Goal: Check status: Check status

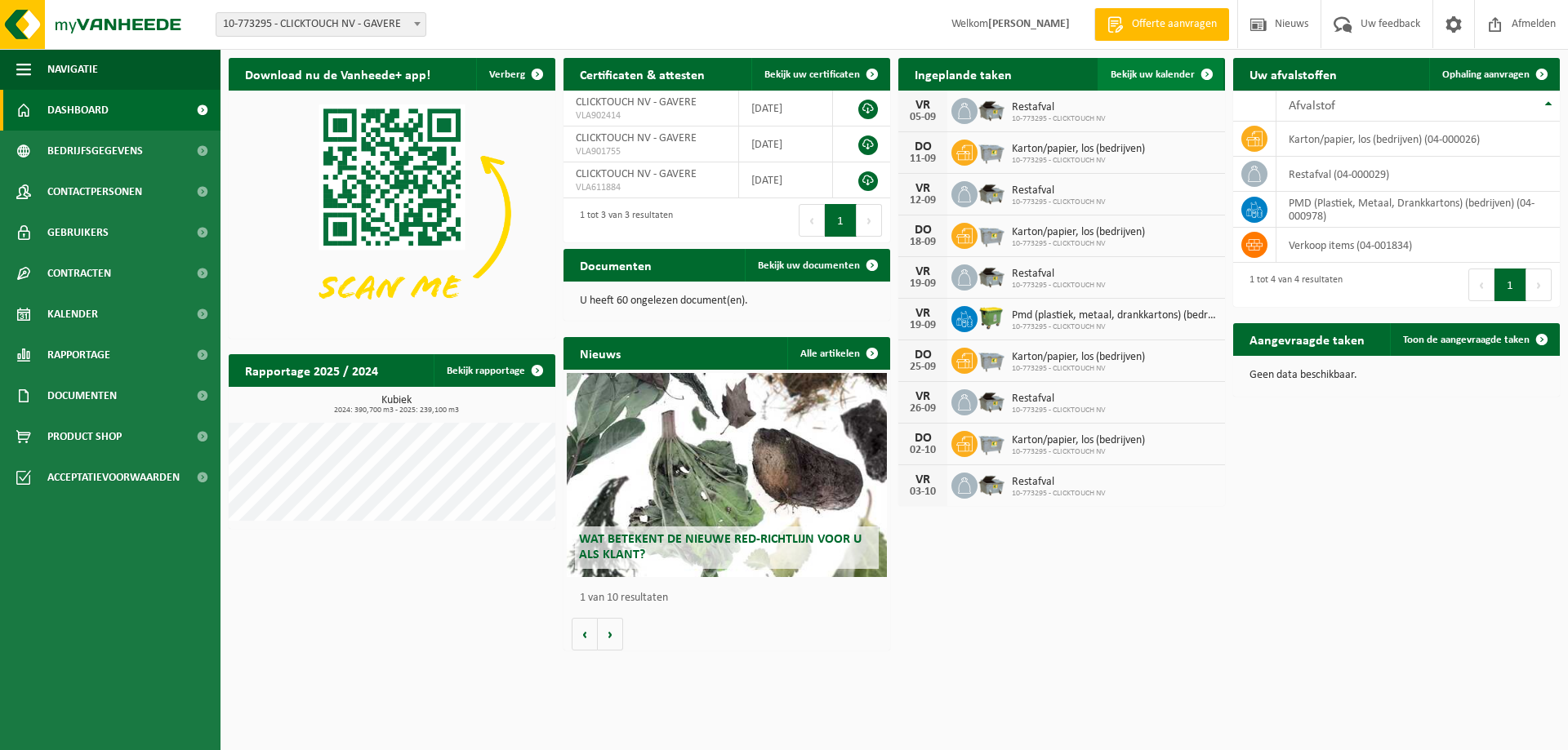
click at [1138, 78] on span "Bekijk uw kalender" at bounding box center [1153, 74] width 84 height 10
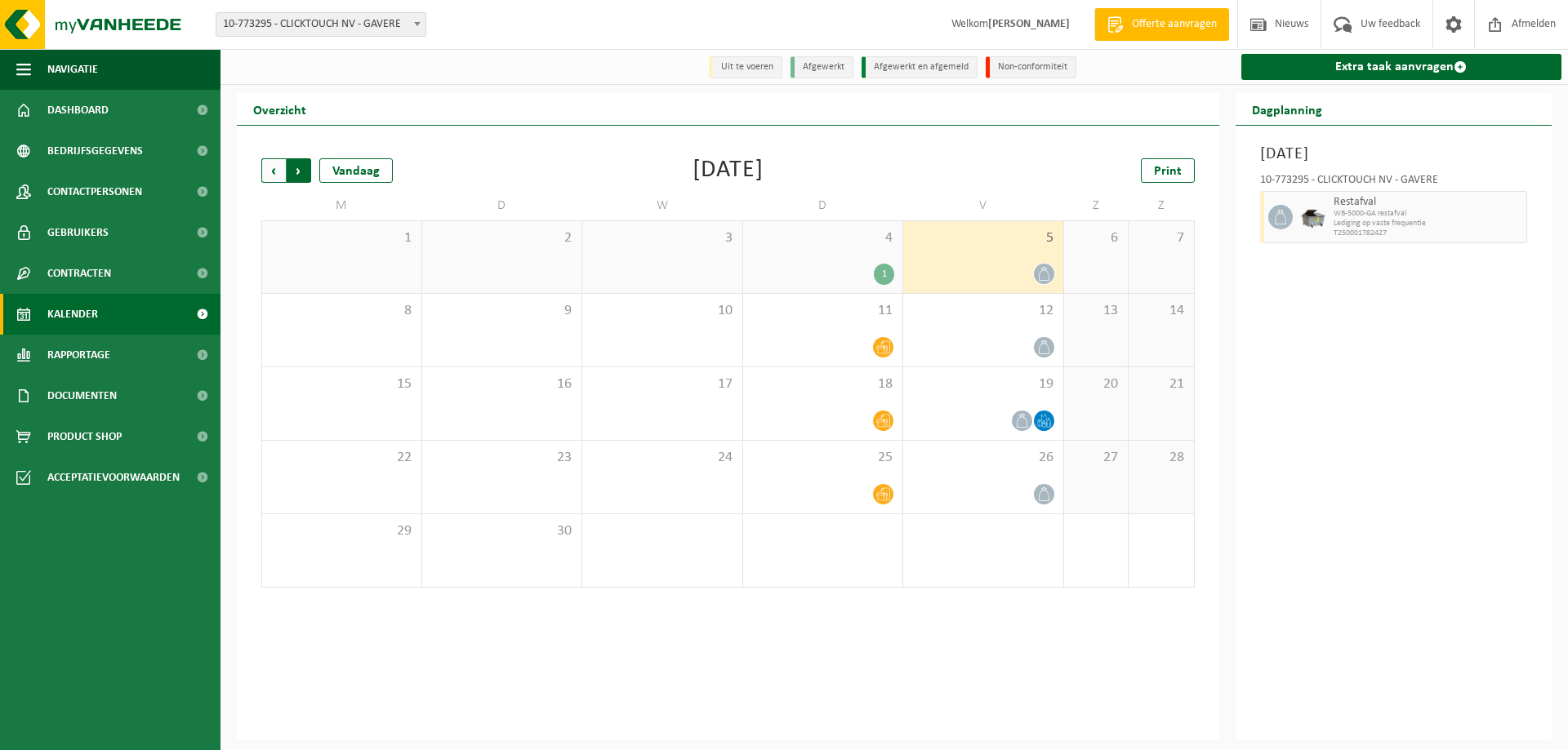
click at [274, 173] on span "Vorige" at bounding box center [273, 170] width 24 height 24
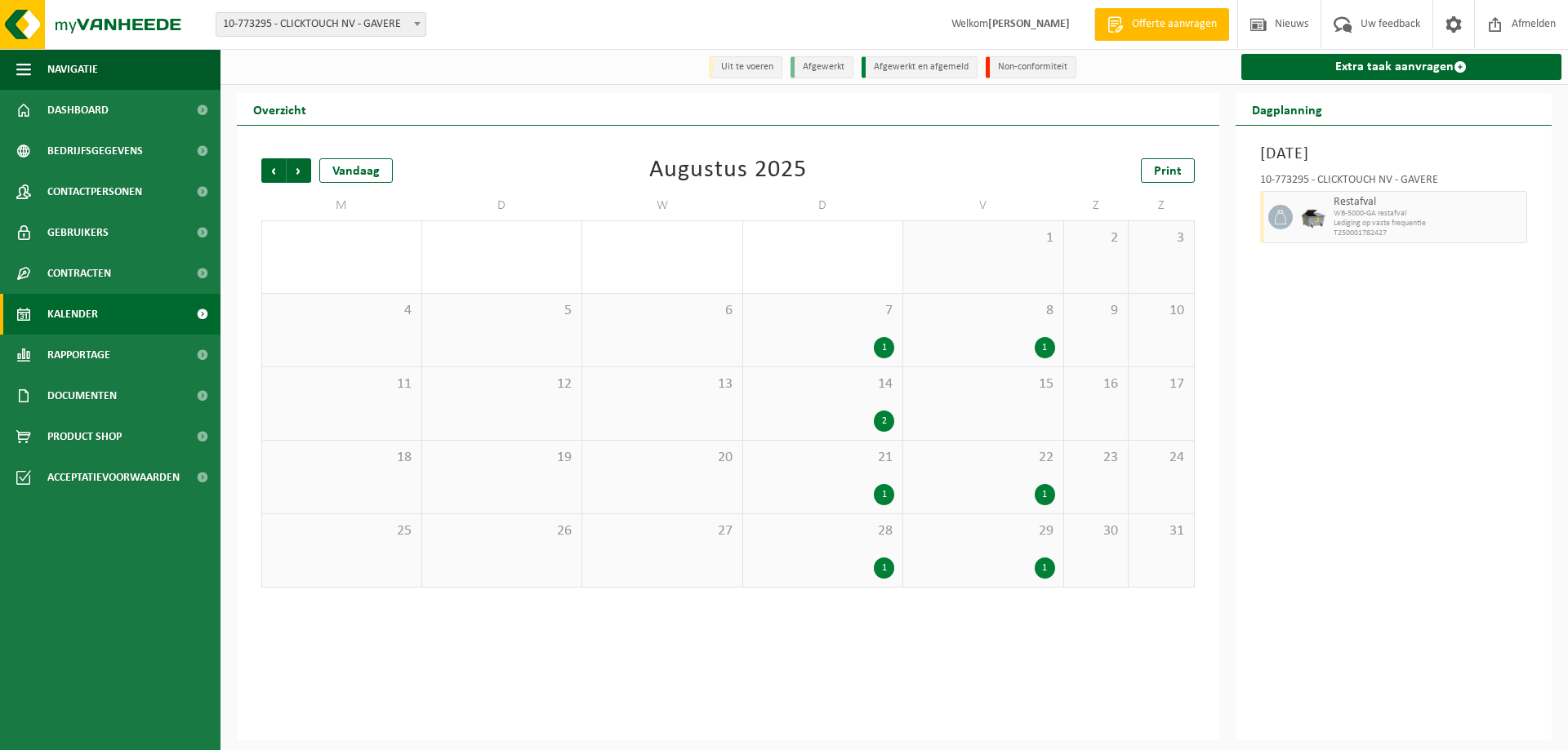
click at [1043, 495] on div "1" at bounding box center [1045, 495] width 21 height 22
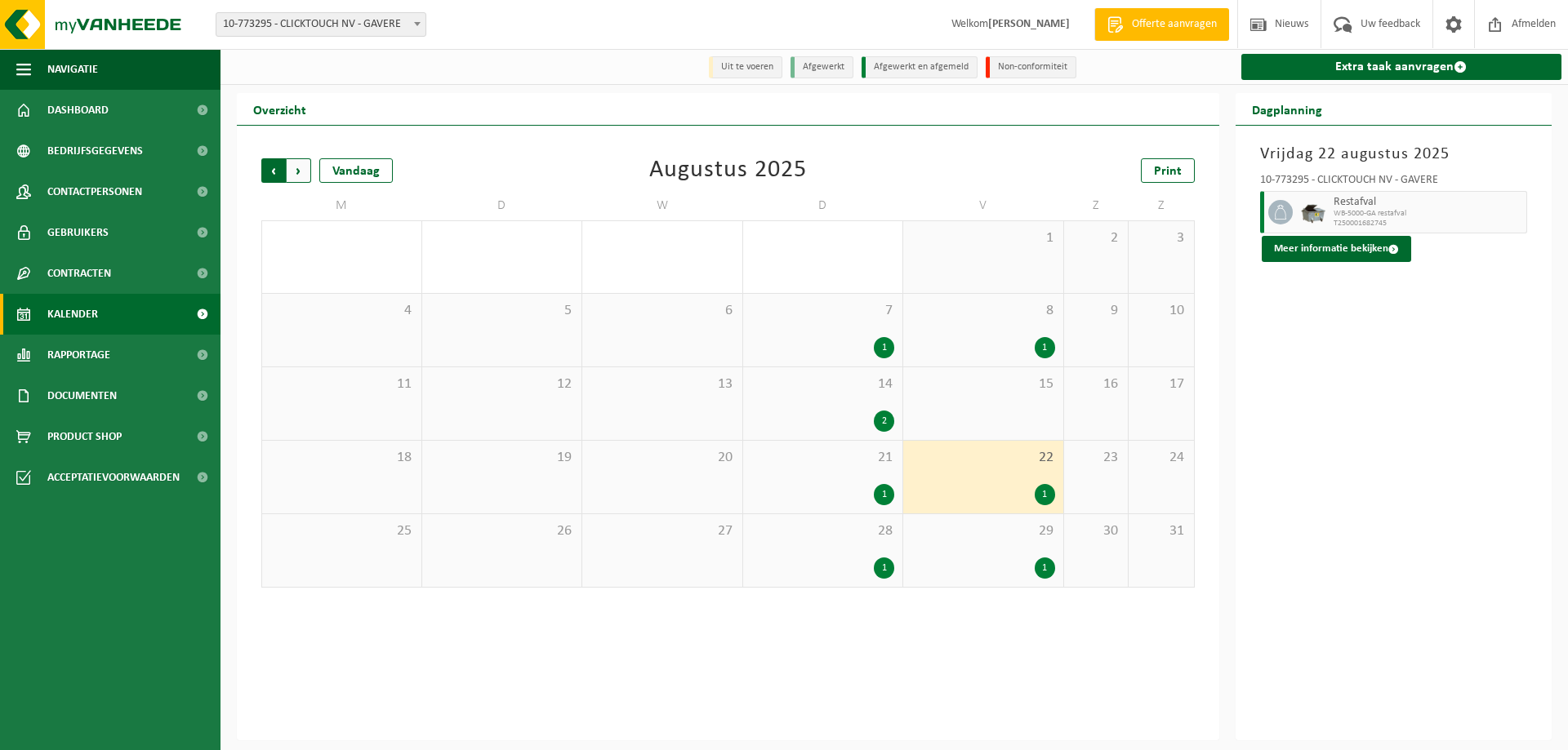
click at [299, 166] on span "Volgende" at bounding box center [298, 170] width 24 height 24
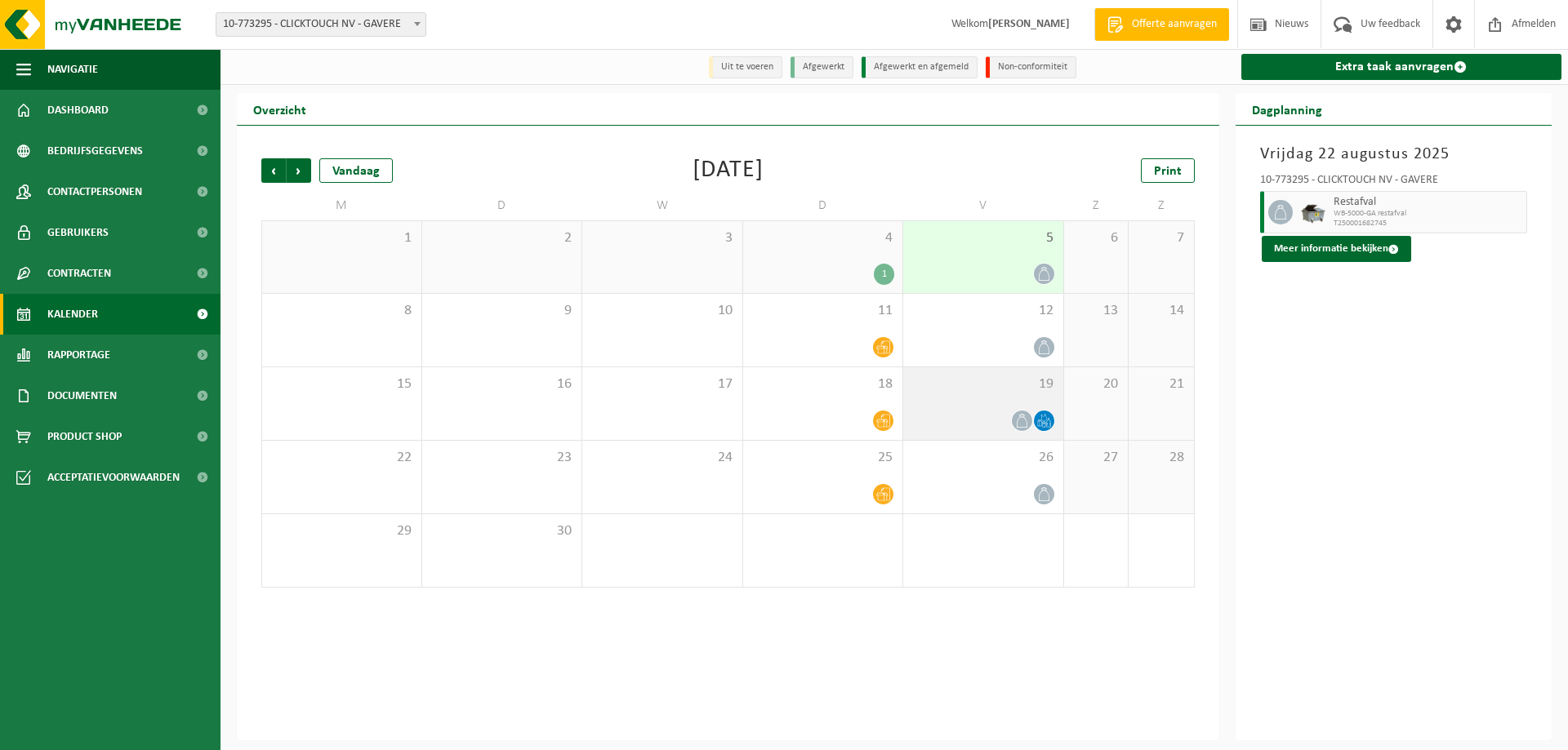
click at [1048, 420] on icon at bounding box center [1048, 419] width 2 height 1
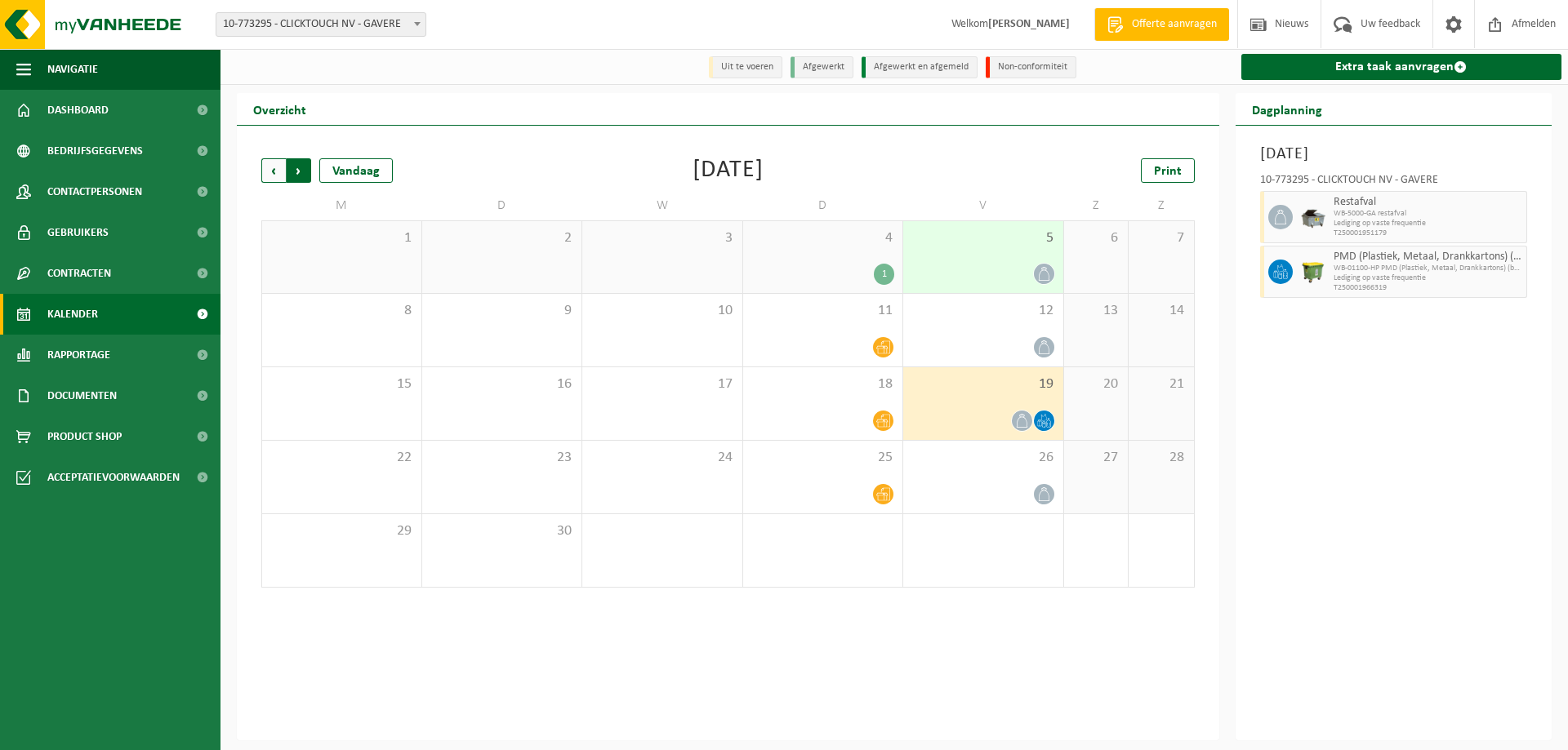
click at [272, 170] on span "Vorige" at bounding box center [273, 170] width 24 height 24
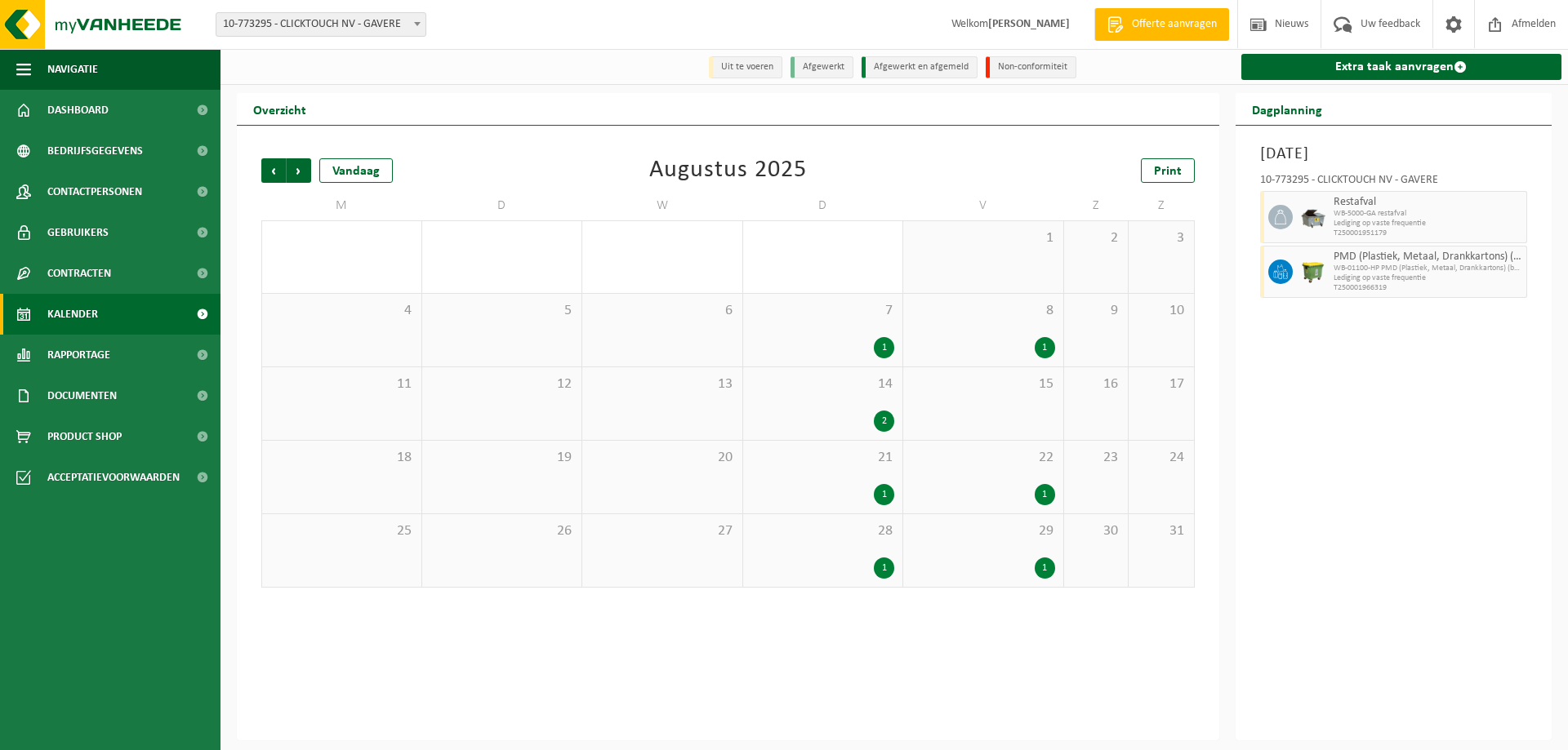
click at [272, 170] on span "Vorige" at bounding box center [273, 170] width 24 height 24
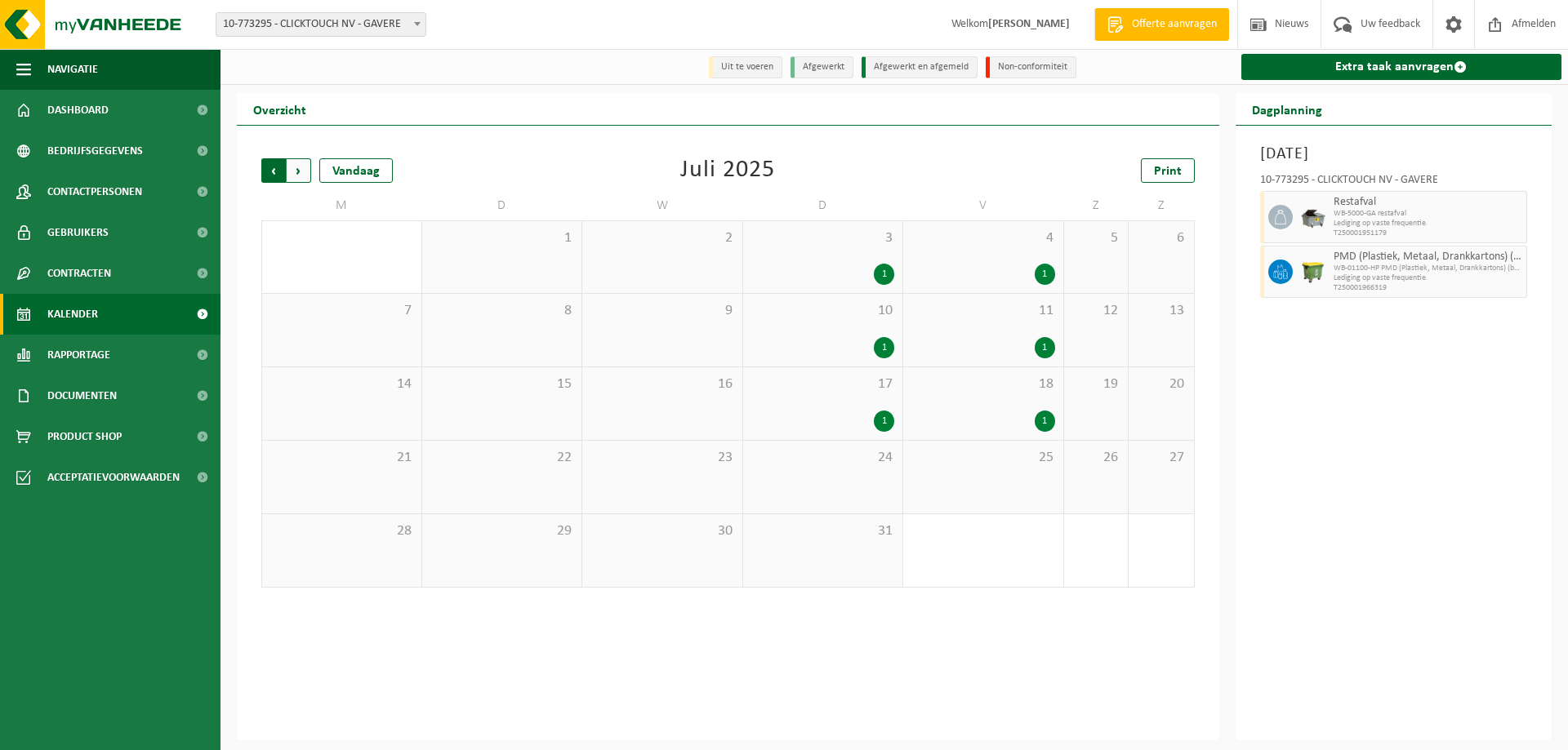
click at [300, 176] on span "Volgende" at bounding box center [298, 170] width 24 height 24
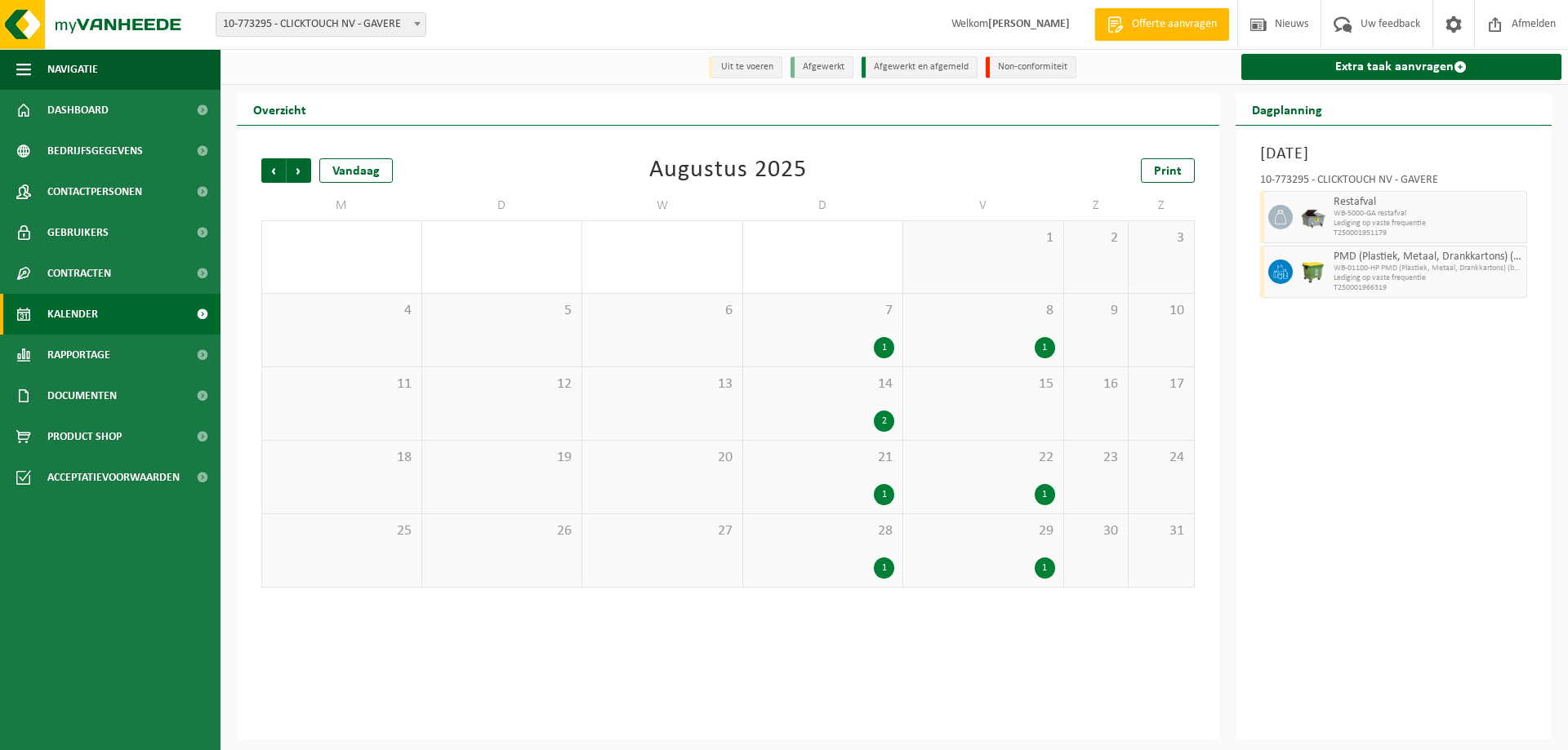
click at [1050, 495] on div "1" at bounding box center [1045, 495] width 21 height 22
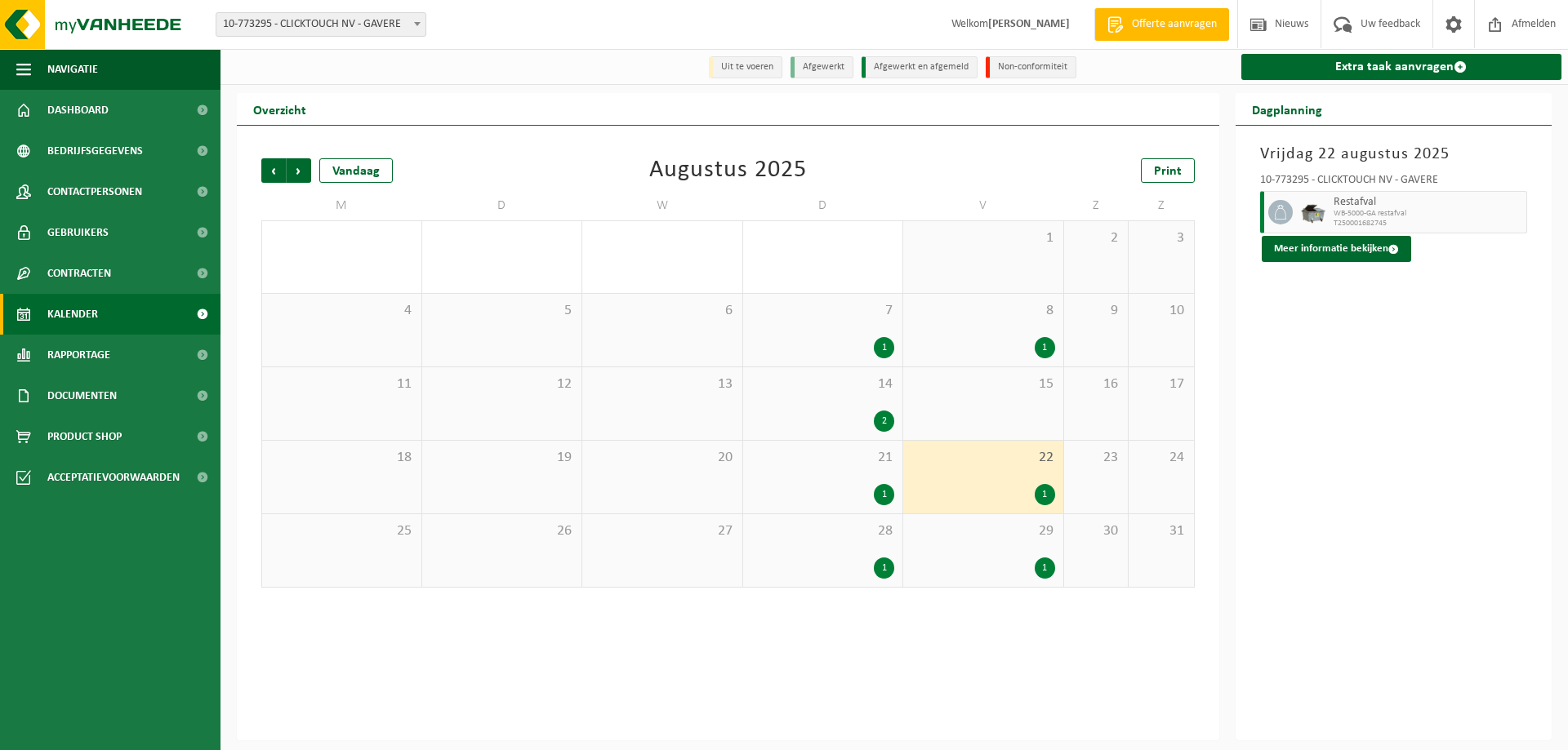
click at [1045, 353] on div "1" at bounding box center [1045, 347] width 21 height 22
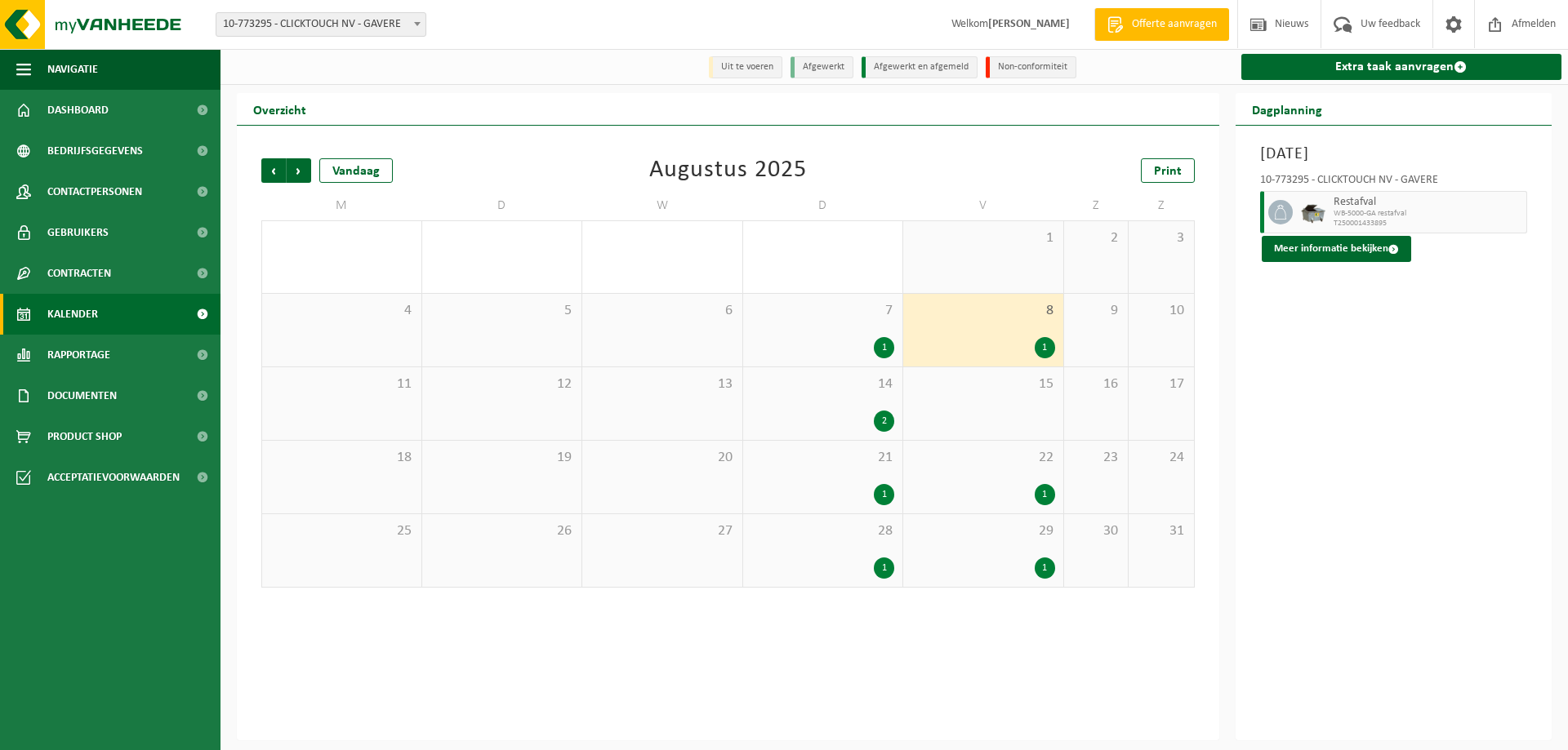
click at [1050, 567] on div "1" at bounding box center [1045, 568] width 21 height 22
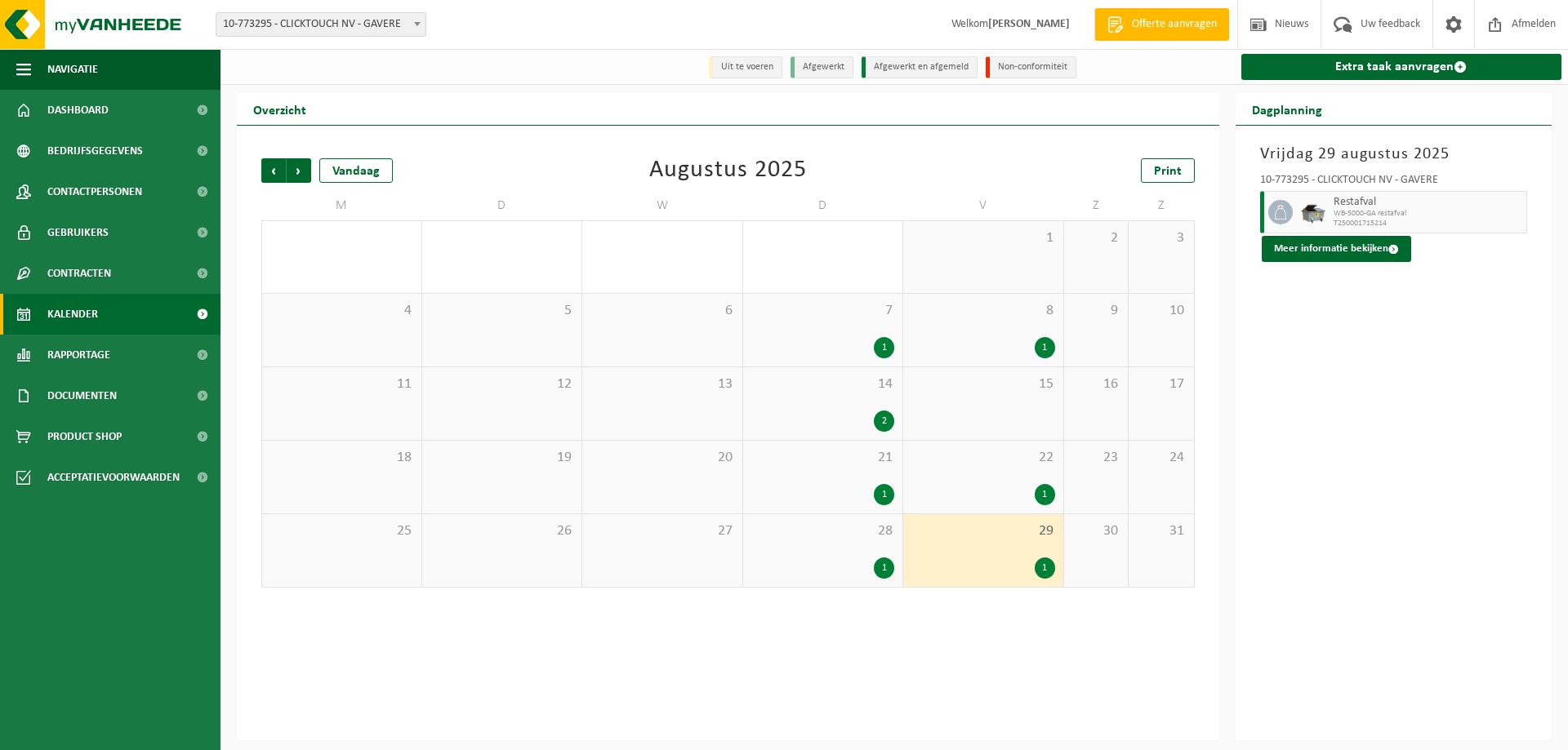
click at [1039, 493] on div "1" at bounding box center [1045, 495] width 21 height 22
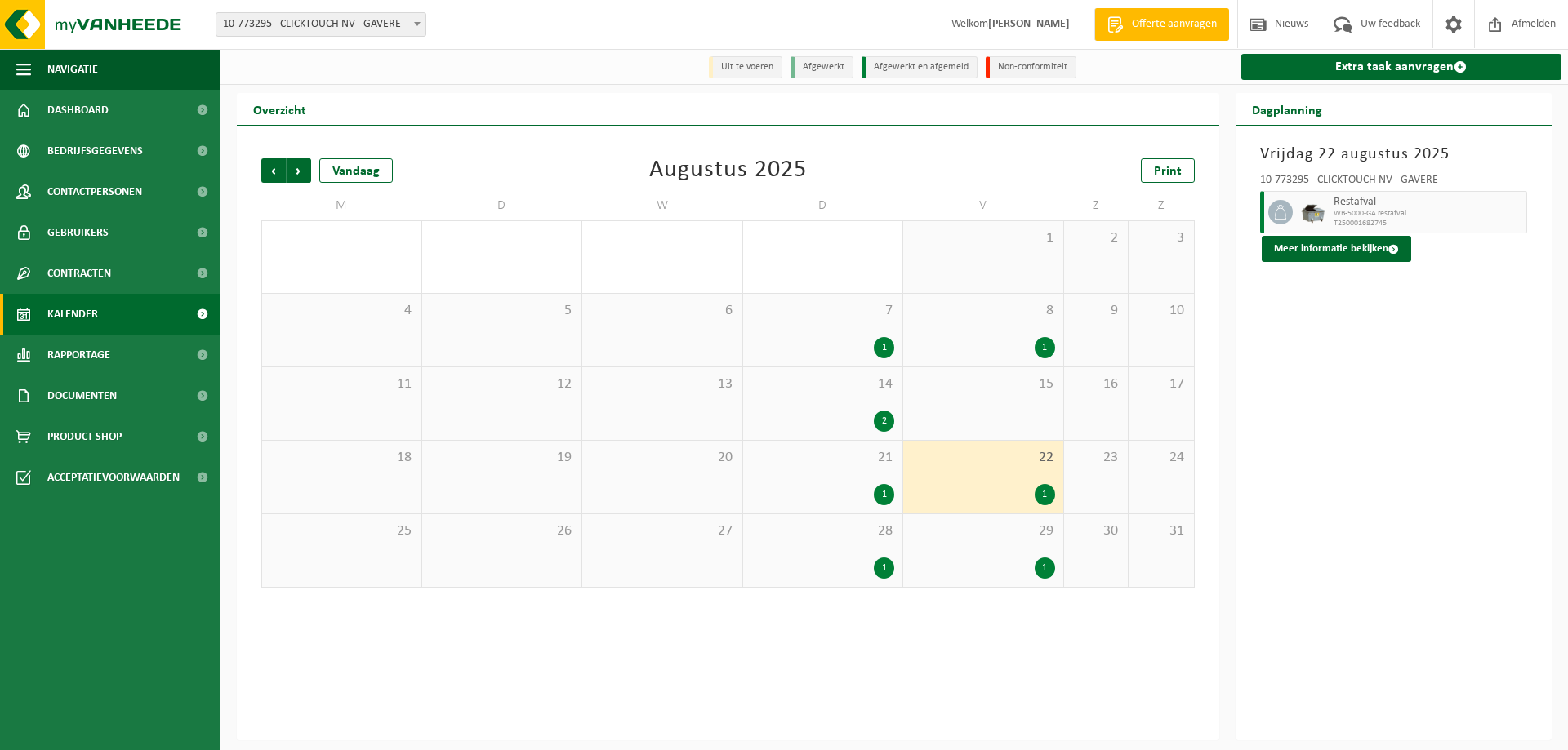
click at [1045, 347] on div "1" at bounding box center [1045, 347] width 21 height 22
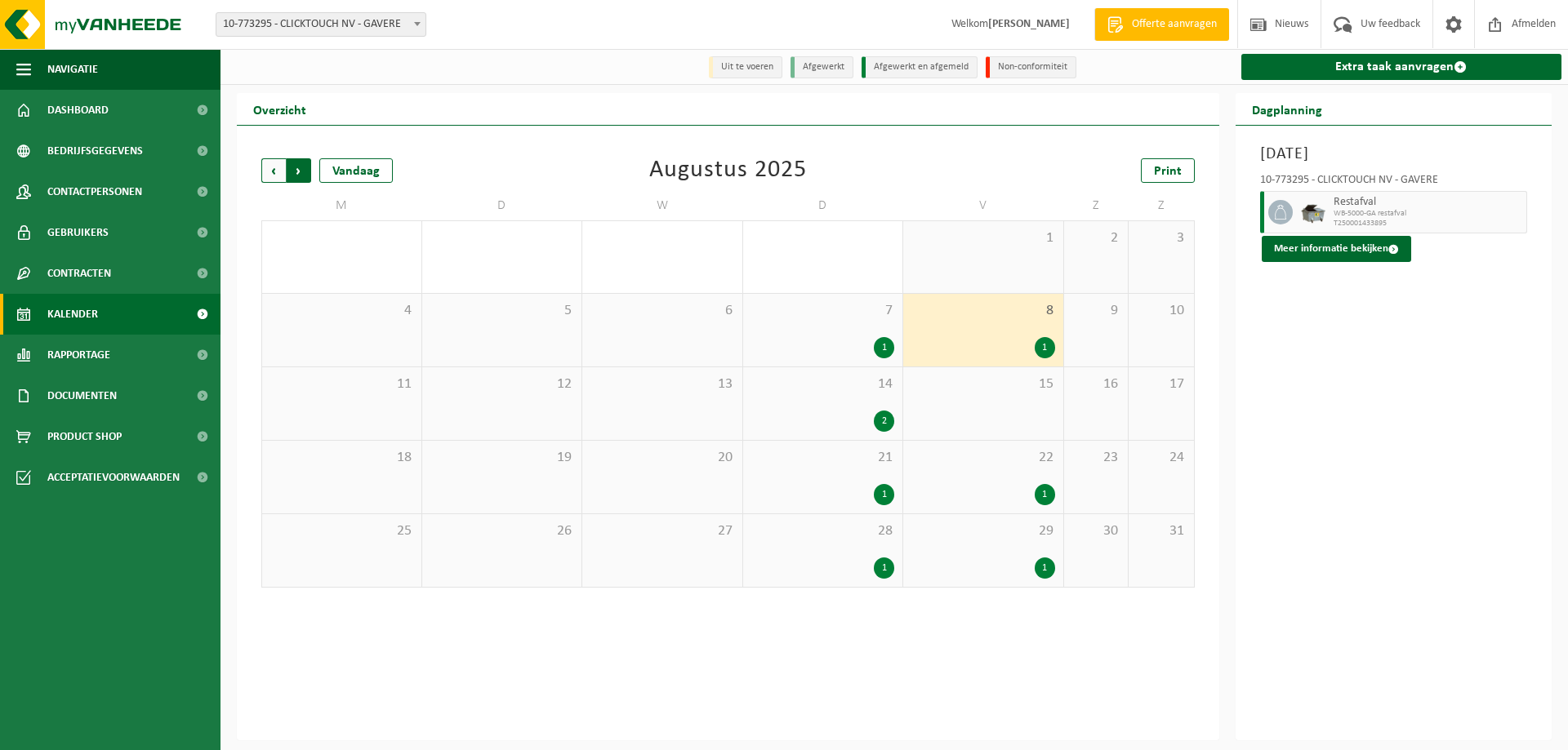
click at [269, 175] on span "Vorige" at bounding box center [273, 170] width 24 height 24
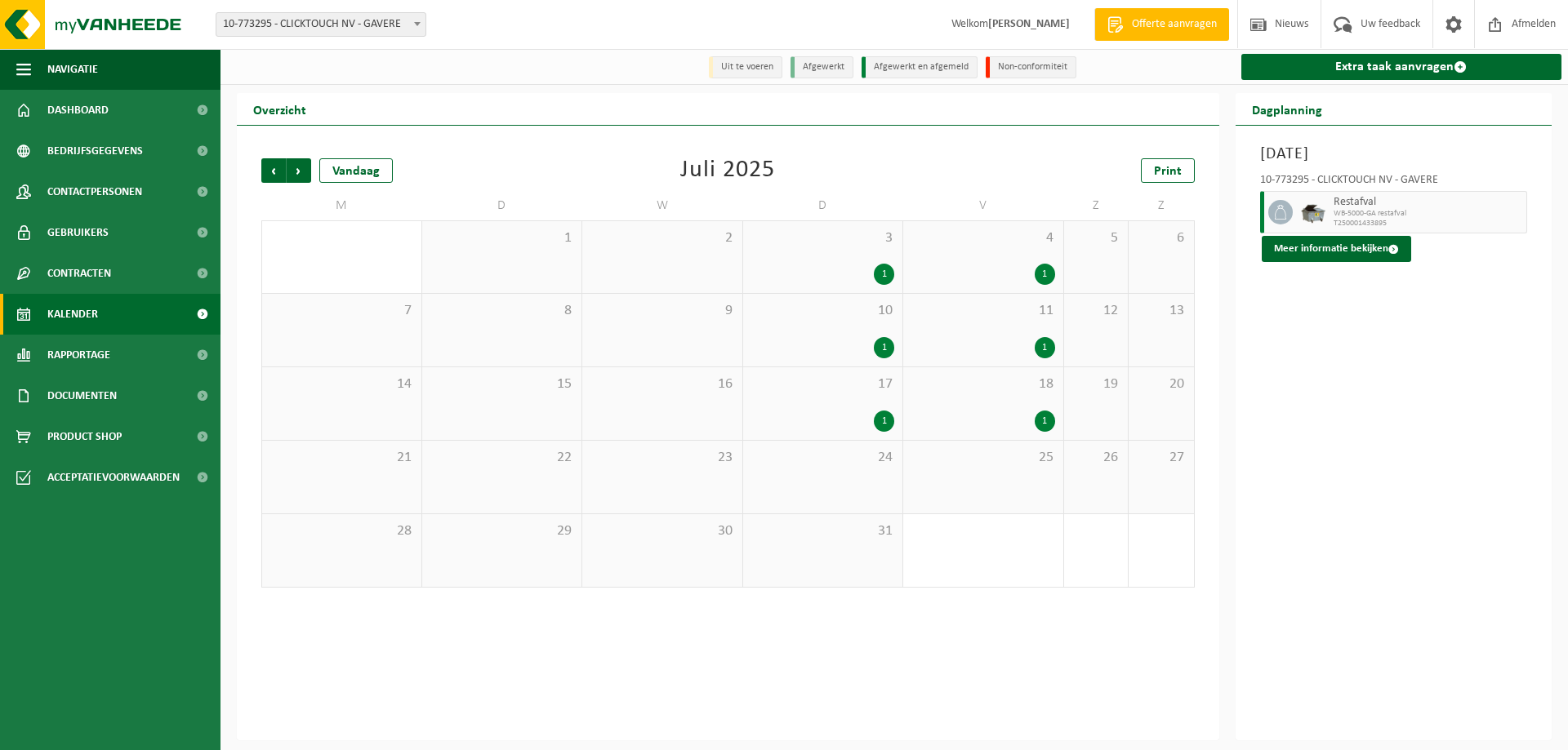
click at [1045, 421] on div "1" at bounding box center [1045, 421] width 21 height 22
click at [1043, 345] on div "1" at bounding box center [1045, 347] width 21 height 22
click at [1043, 279] on div "1" at bounding box center [1045, 274] width 21 height 22
click at [880, 423] on div "1" at bounding box center [884, 421] width 21 height 22
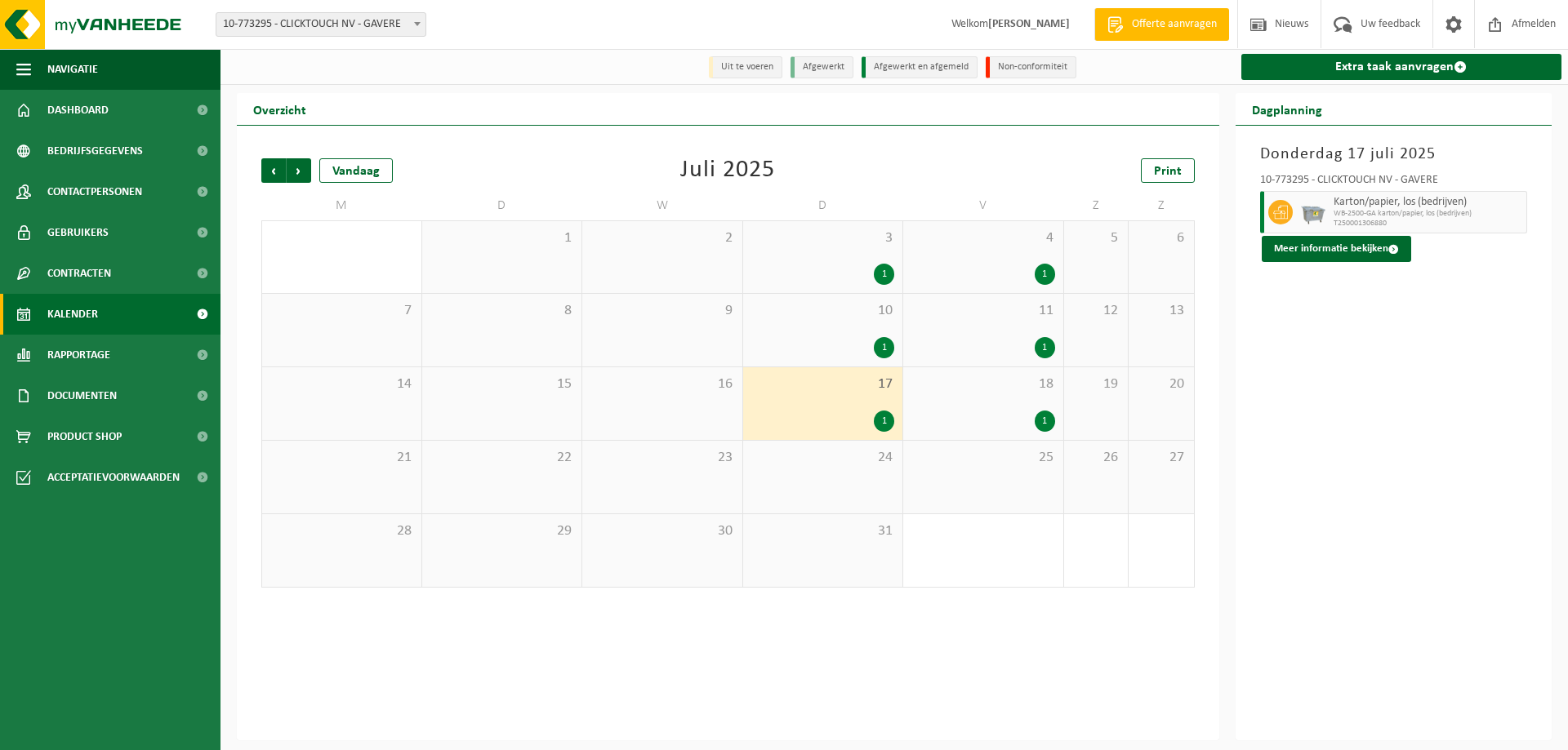
click at [880, 339] on div "1" at bounding box center [884, 347] width 21 height 22
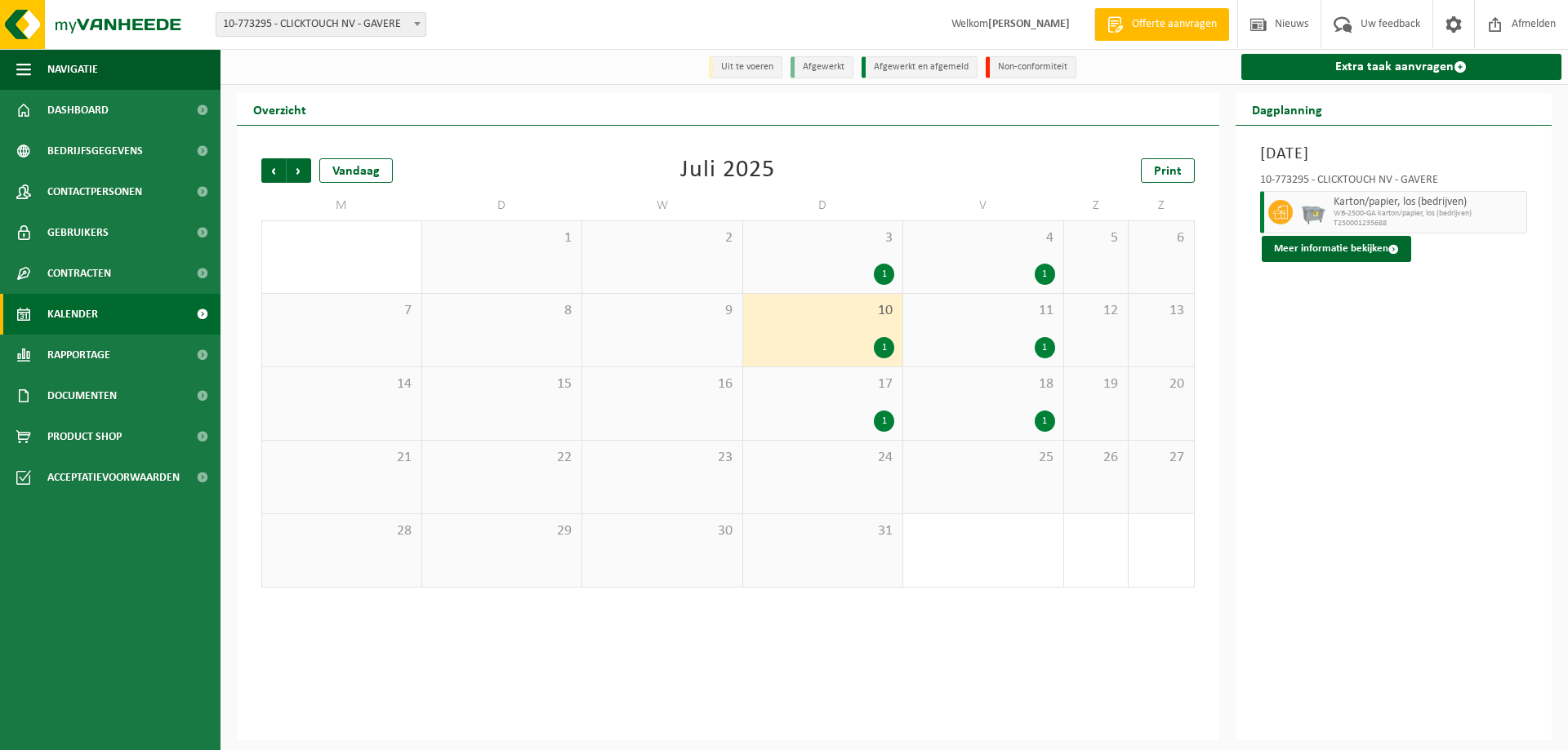
click at [878, 280] on div "1" at bounding box center [884, 274] width 21 height 22
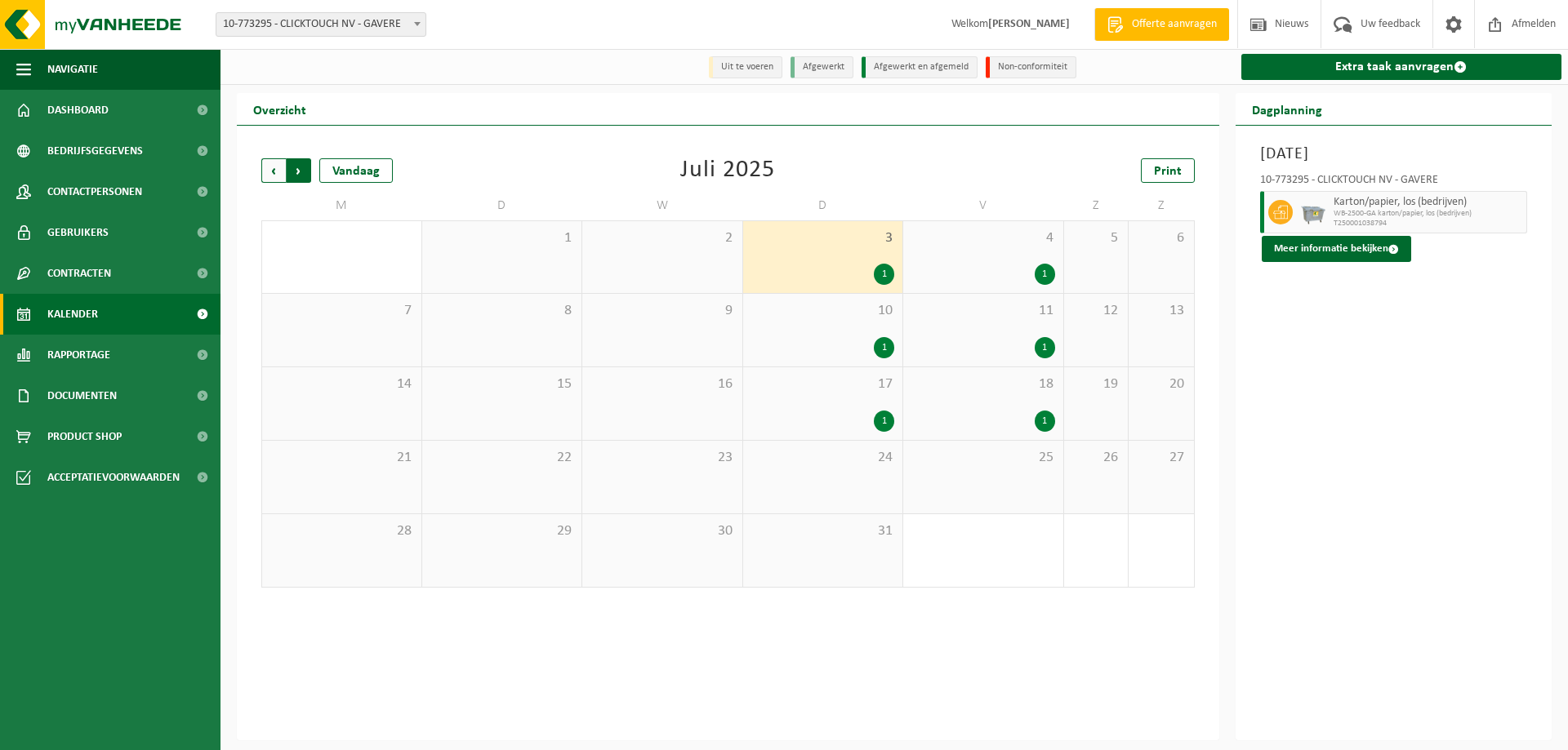
click at [274, 173] on span "Vorige" at bounding box center [273, 170] width 24 height 24
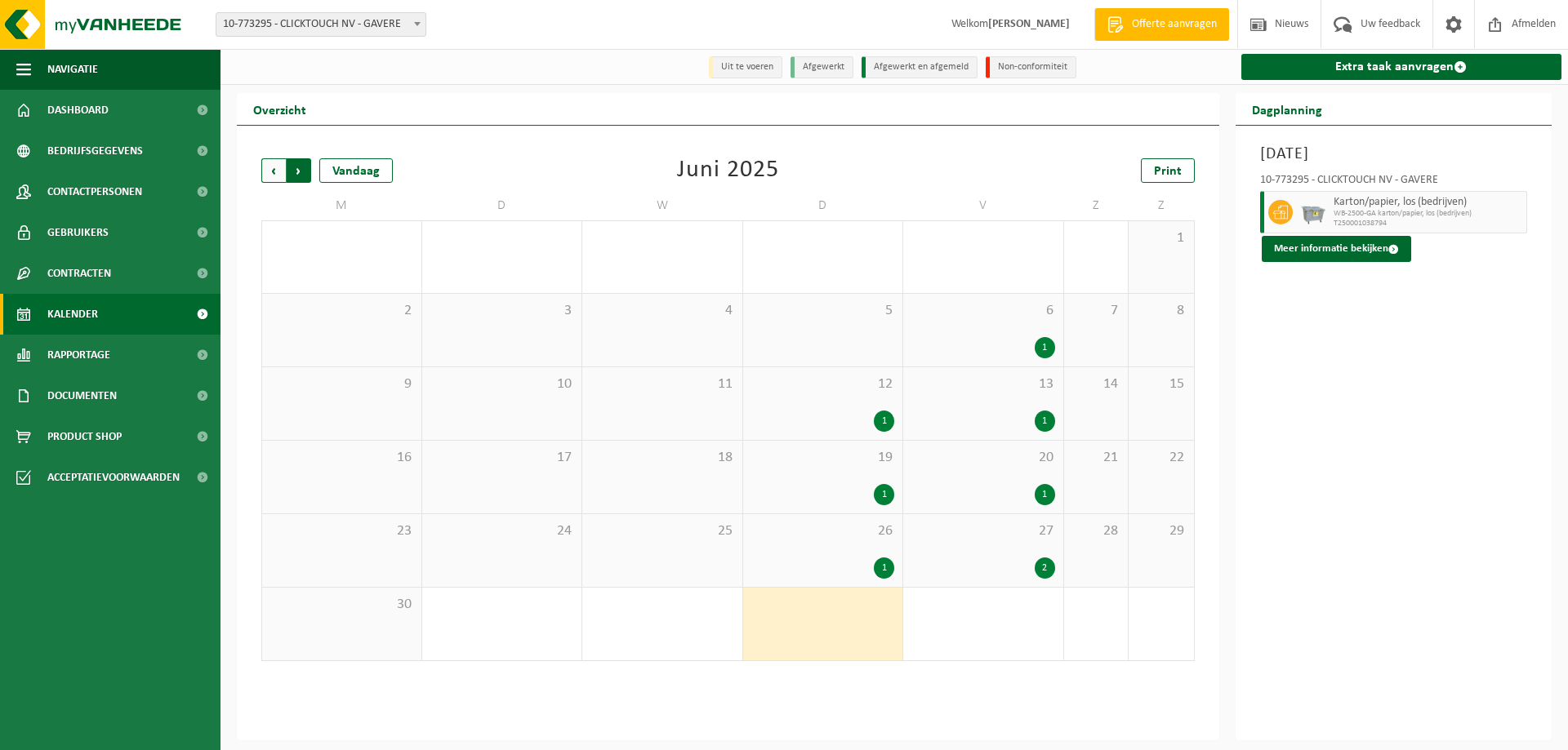
click at [278, 170] on span "Vorige" at bounding box center [273, 170] width 24 height 24
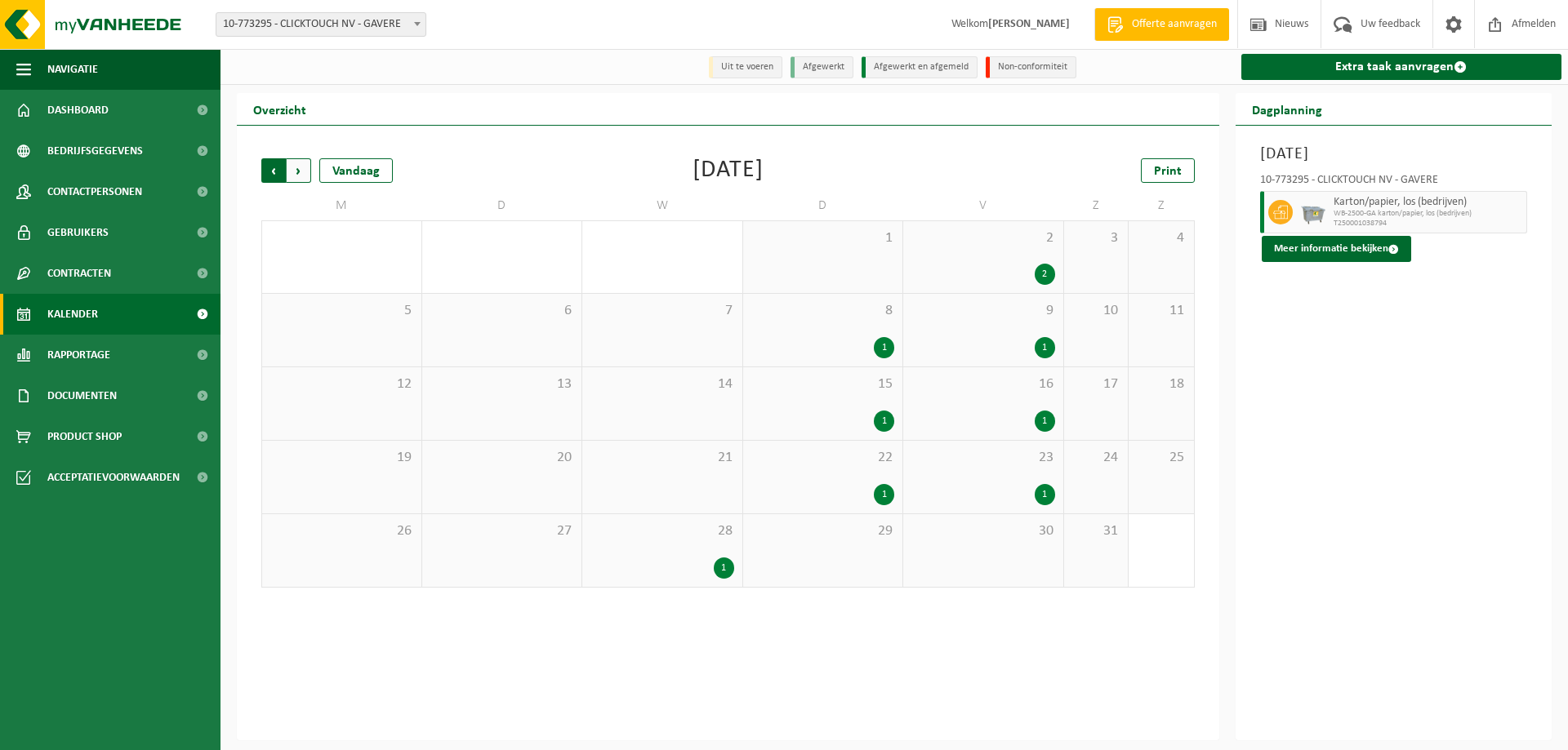
click at [305, 170] on span "Volgende" at bounding box center [298, 170] width 24 height 24
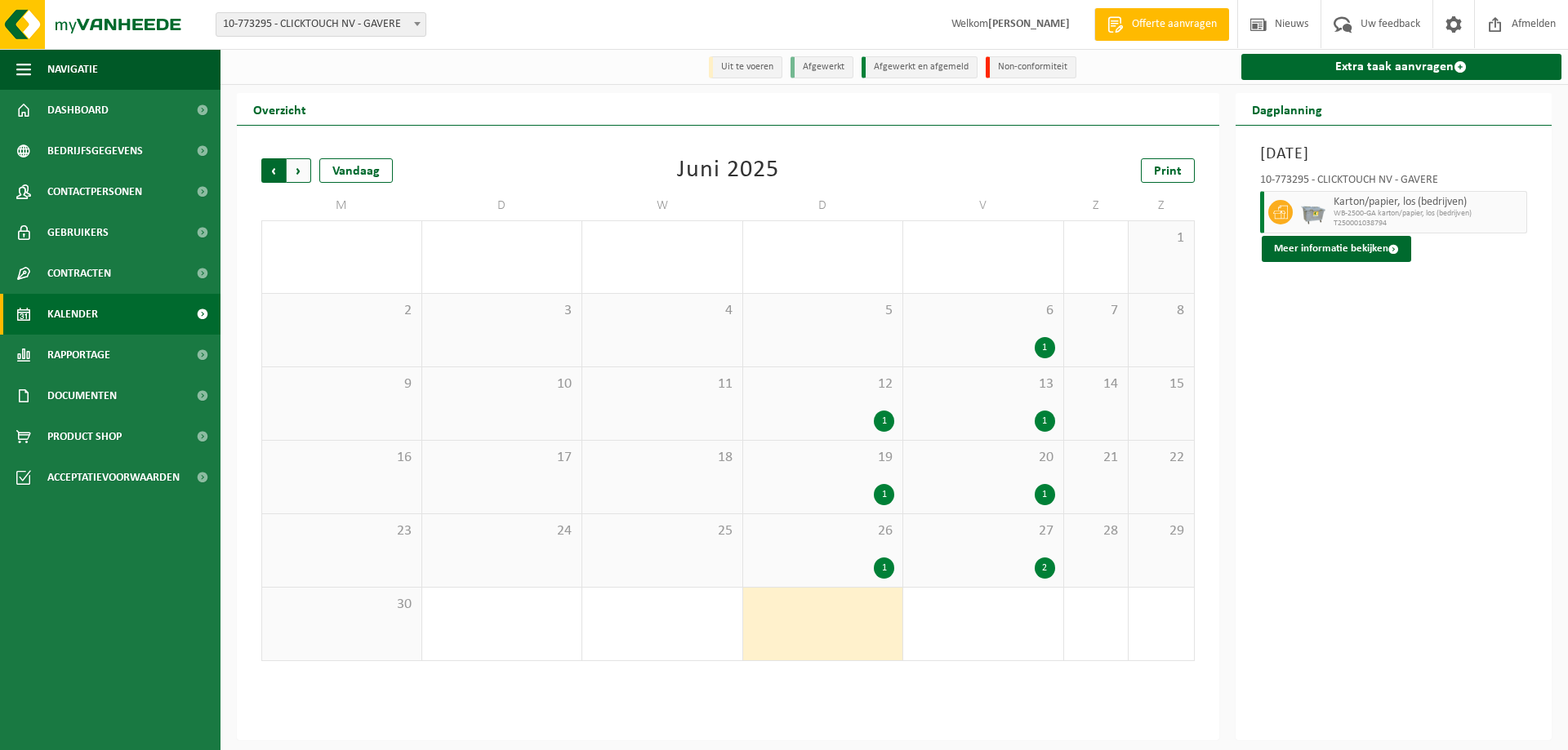
click at [305, 171] on span "Volgende" at bounding box center [298, 170] width 24 height 24
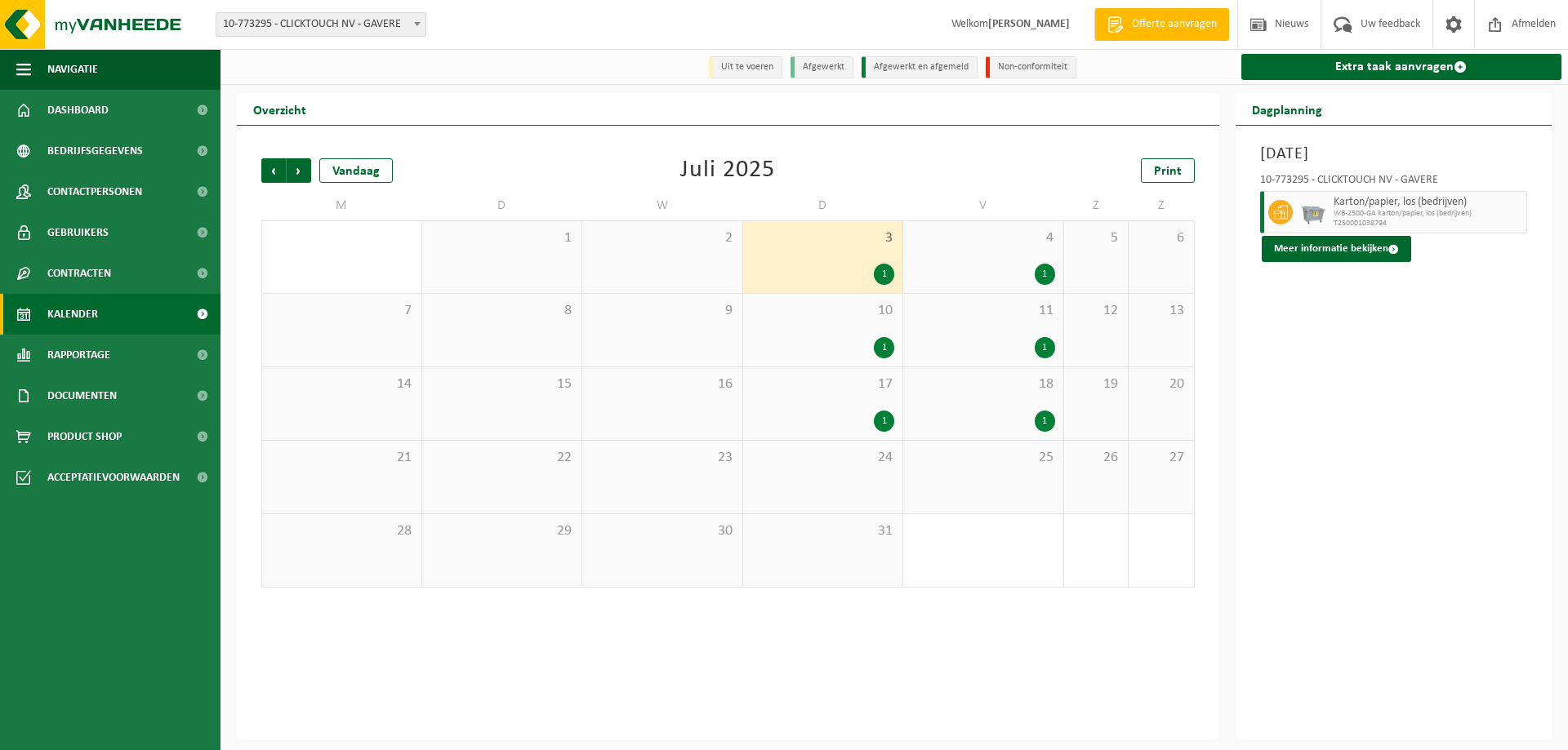
click at [305, 171] on span "Volgende" at bounding box center [298, 170] width 24 height 24
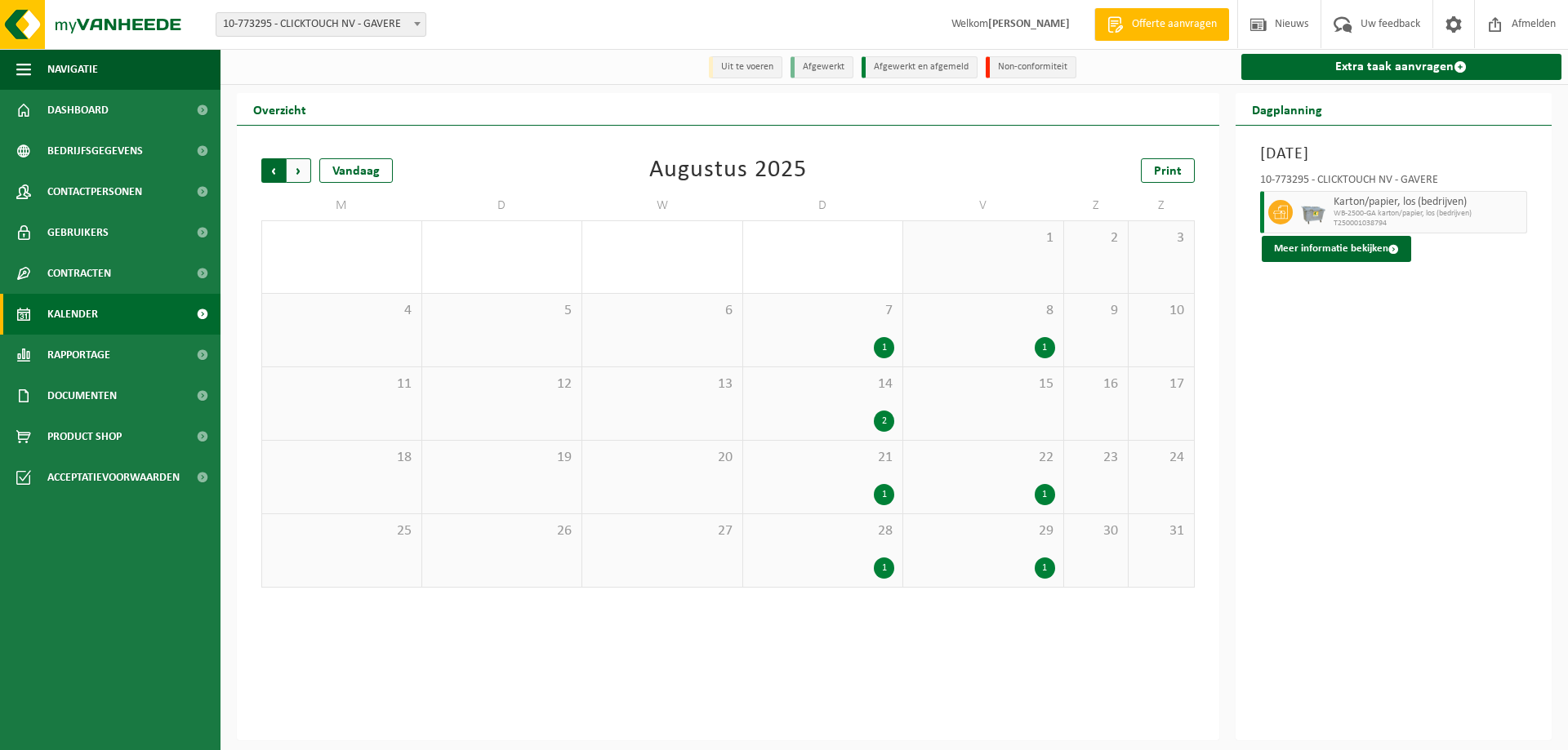
click at [302, 173] on span "Volgende" at bounding box center [298, 170] width 24 height 24
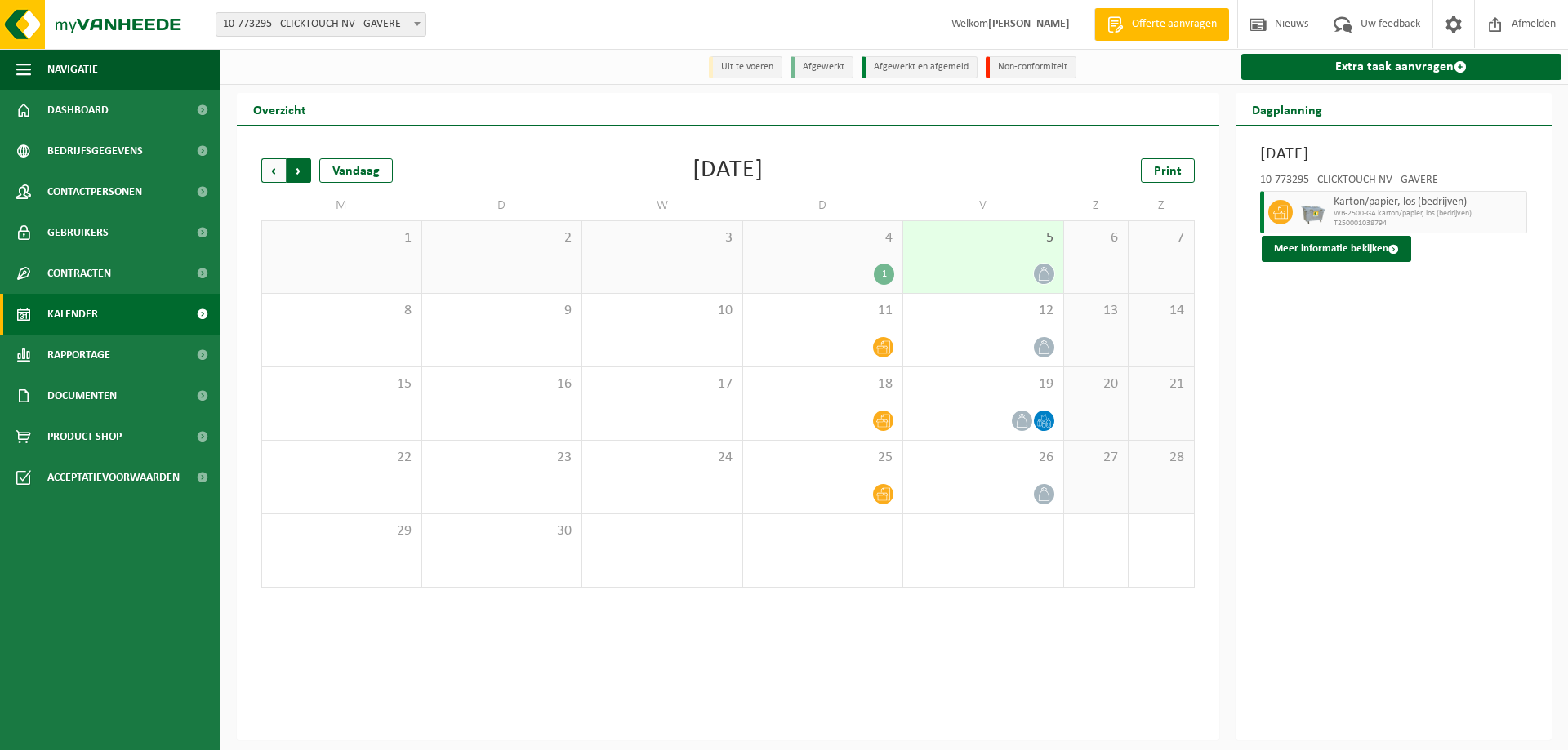
click at [273, 177] on span "Vorige" at bounding box center [273, 170] width 24 height 24
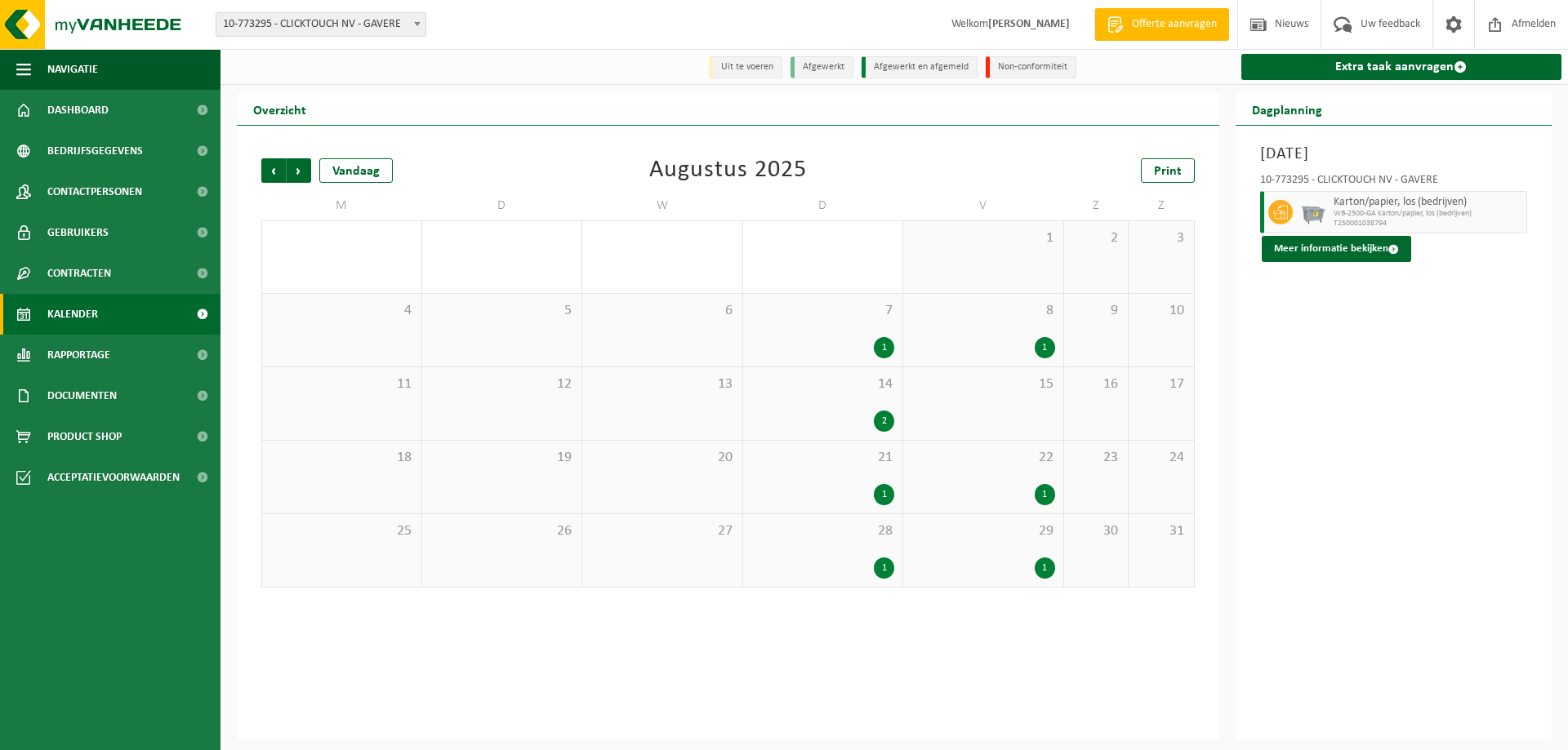
click at [882, 353] on div "1" at bounding box center [884, 347] width 21 height 22
click at [1050, 347] on div "1" at bounding box center [1045, 347] width 21 height 22
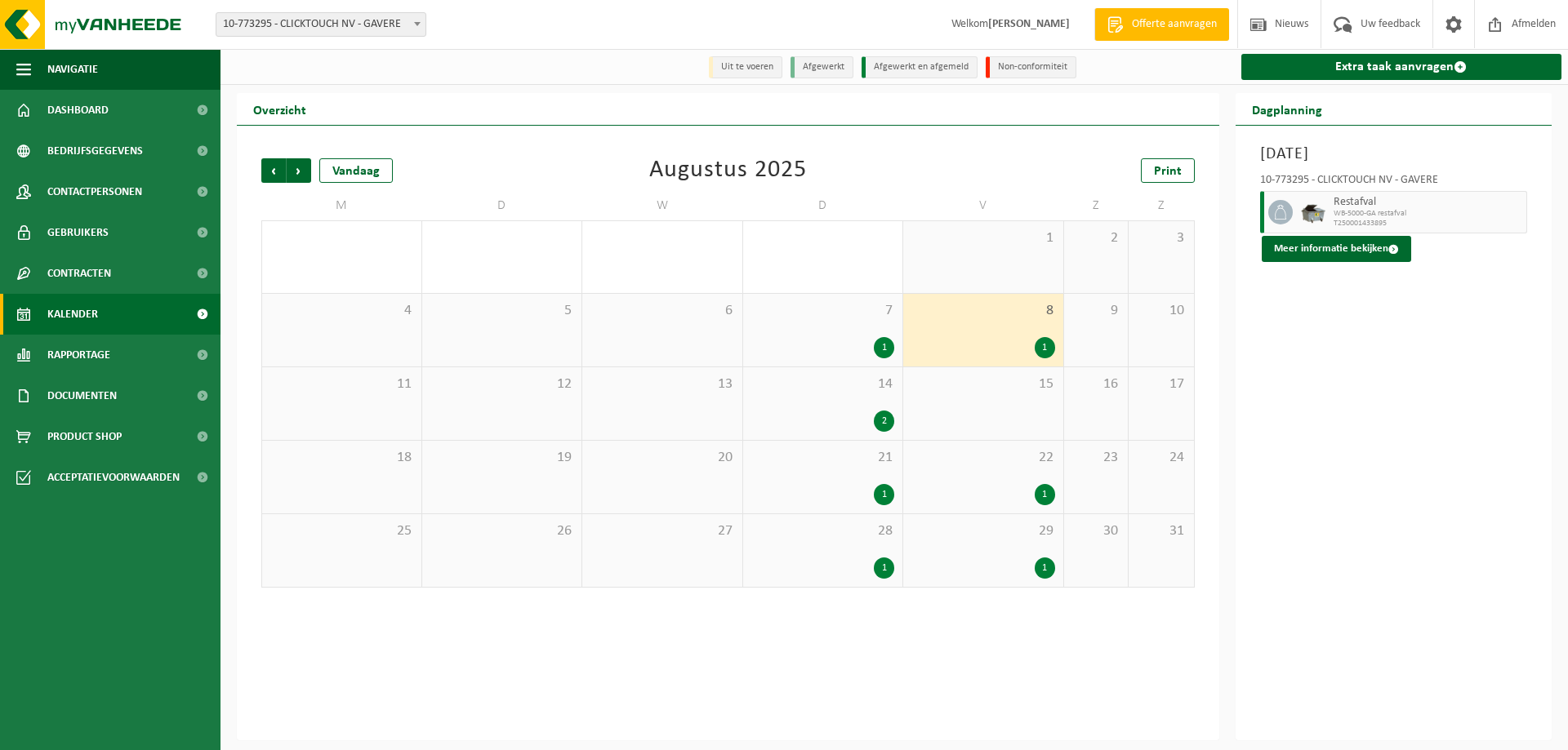
click at [883, 345] on div "1" at bounding box center [884, 347] width 21 height 22
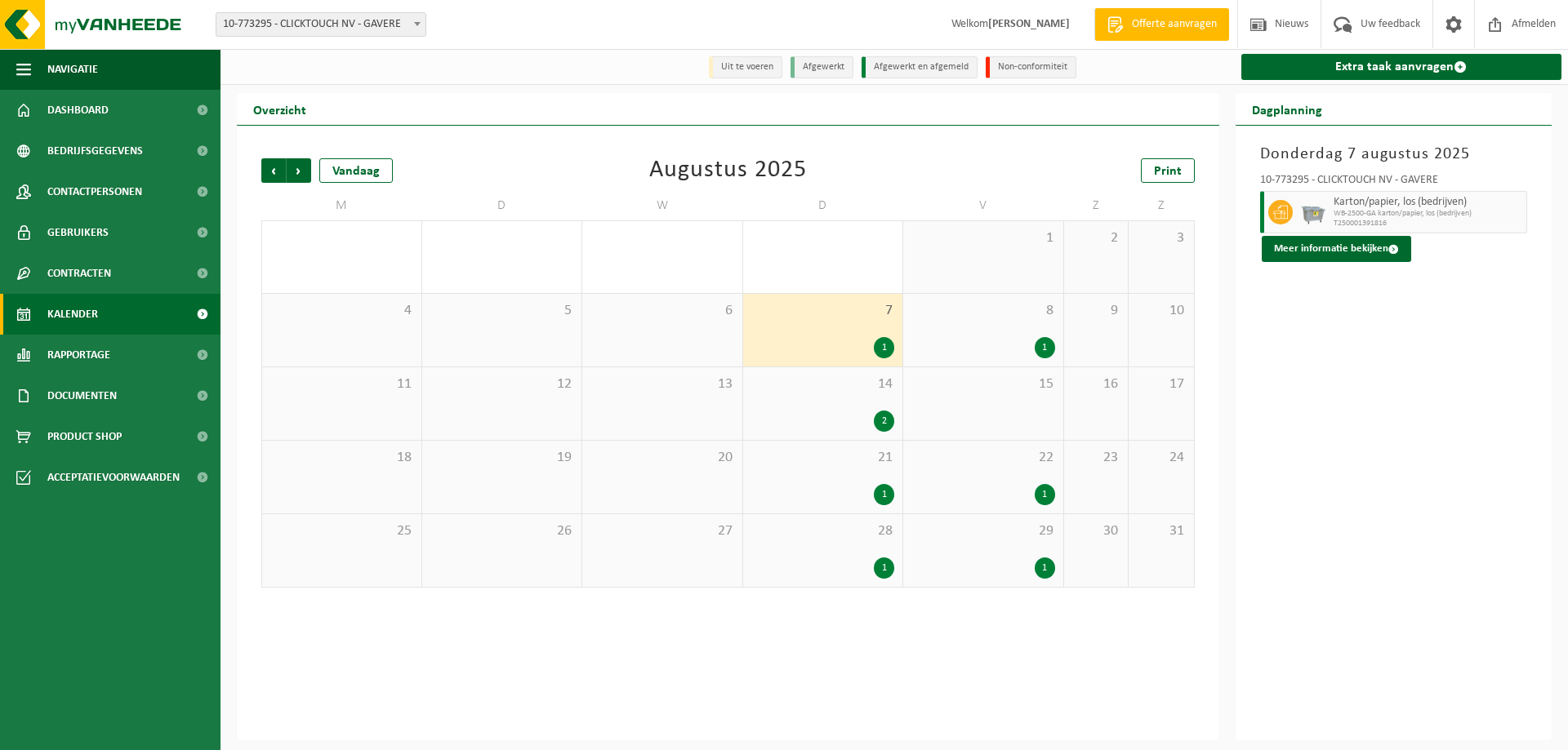
click at [1041, 345] on div "1" at bounding box center [1045, 347] width 21 height 22
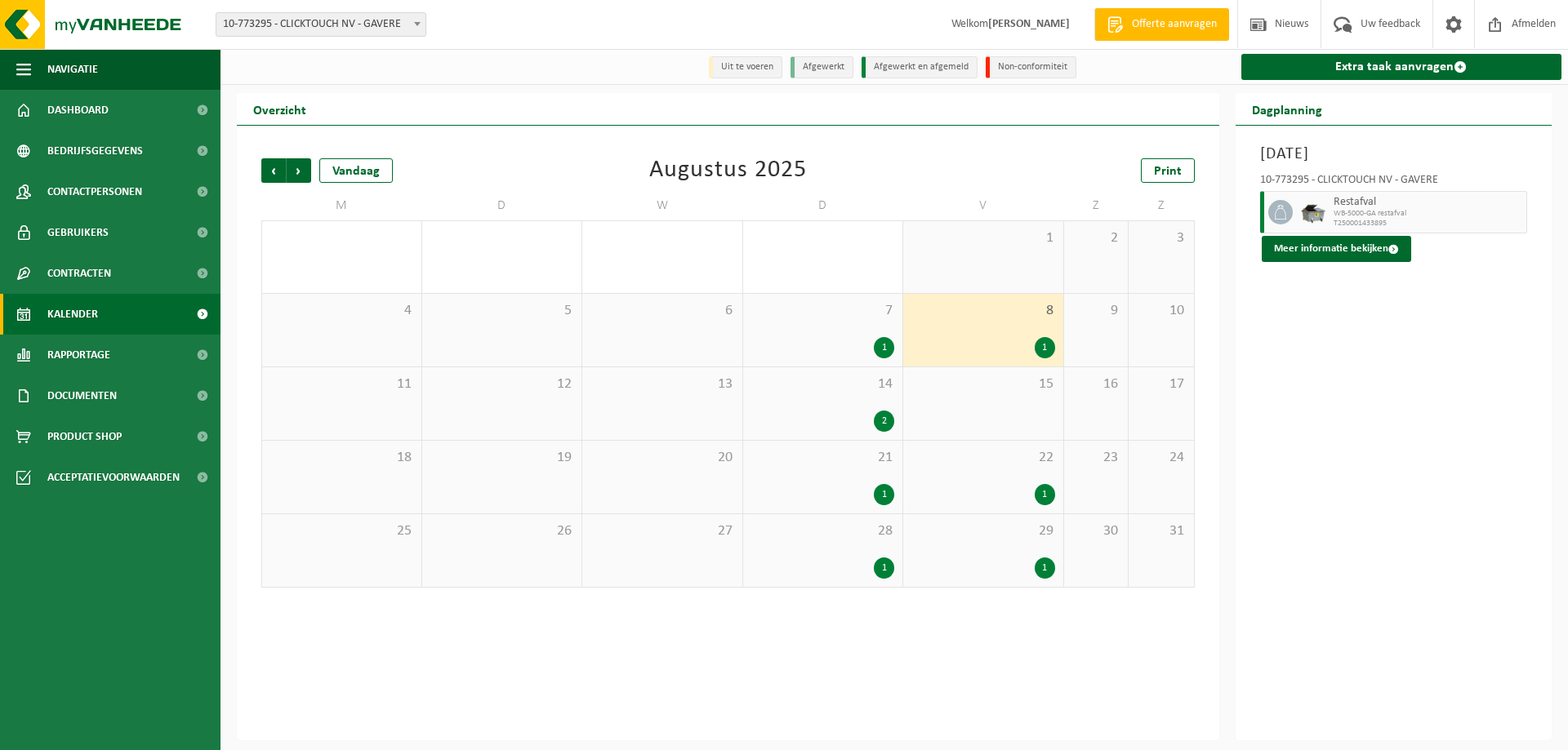
click at [1046, 501] on div "1" at bounding box center [1045, 495] width 21 height 22
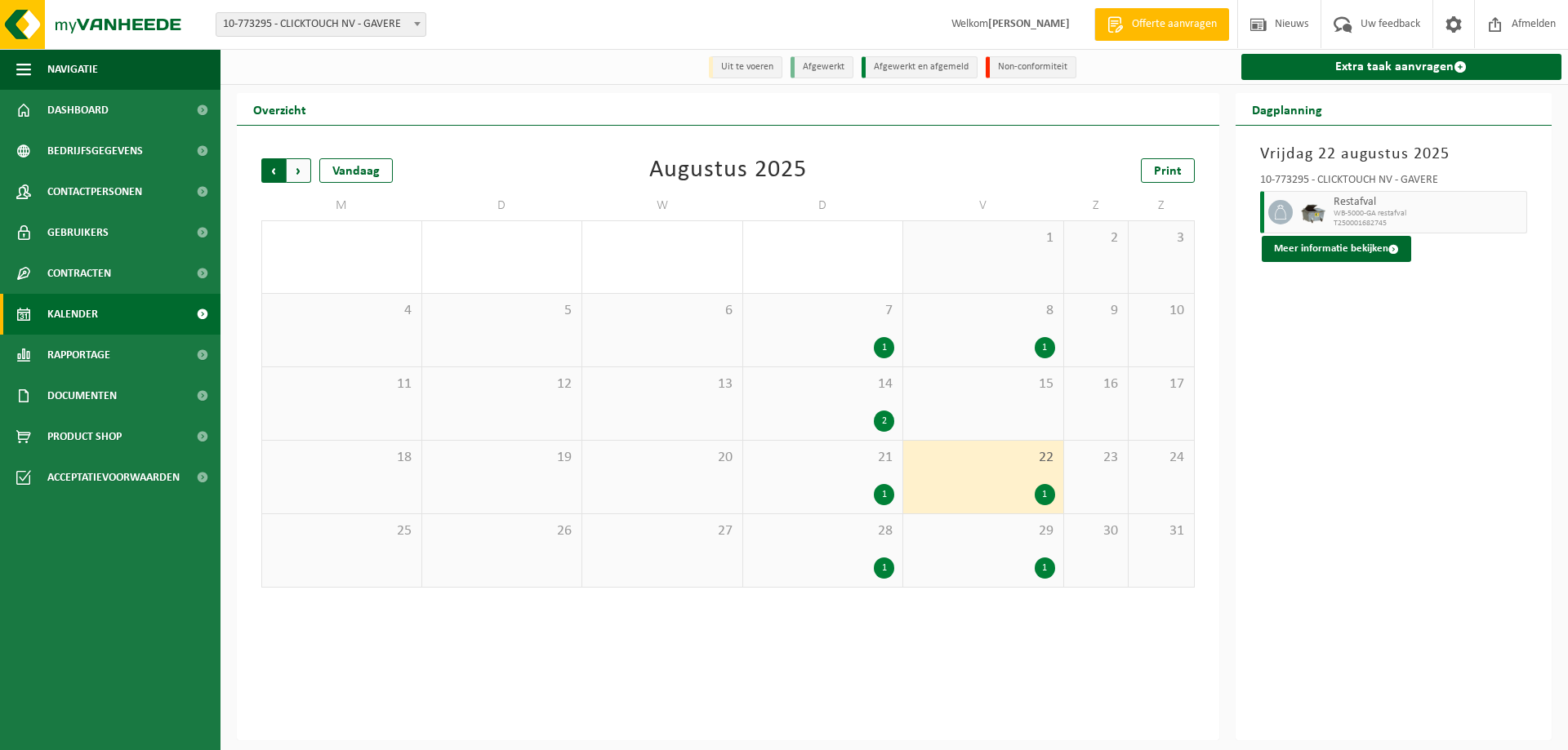
click at [298, 169] on span "Volgende" at bounding box center [298, 170] width 24 height 24
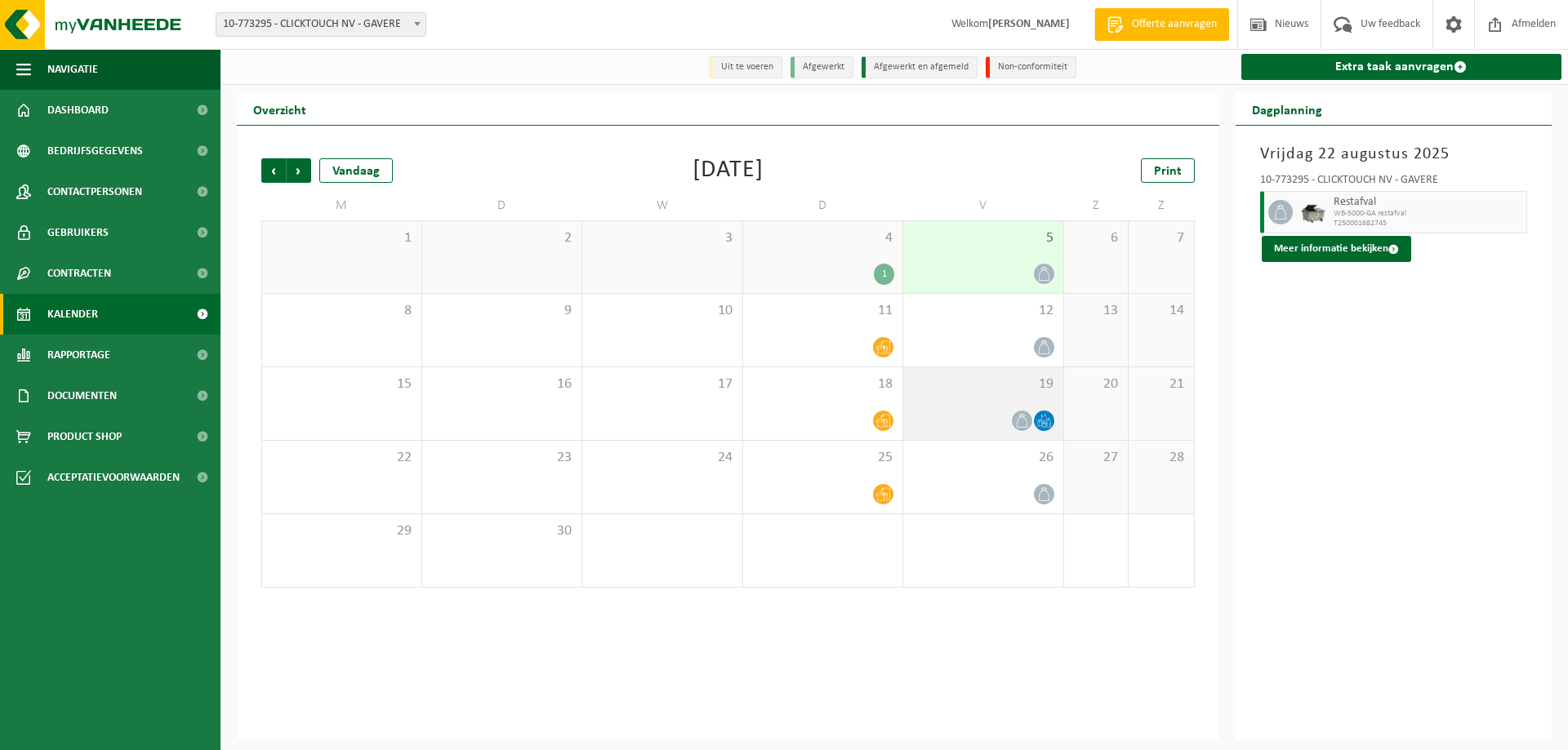
click at [1048, 420] on icon at bounding box center [1048, 419] width 2 height 1
